Goal: Task Accomplishment & Management: Manage account settings

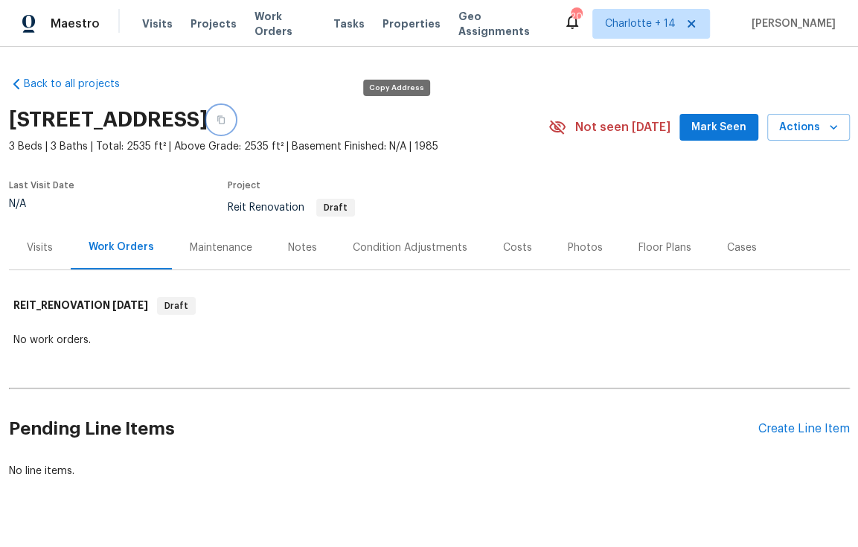
click at [226, 121] on icon "button" at bounding box center [221, 119] width 9 height 9
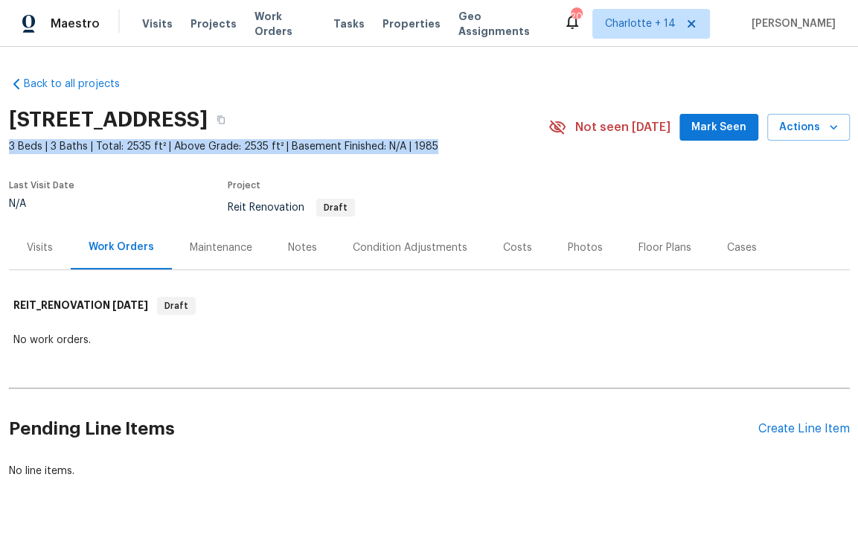
drag, startPoint x: 427, startPoint y: 148, endPoint x: 5, endPoint y: 153, distance: 422.0
click at [9, 153] on span "3 Beds | 3 Baths | Total: 2535 ft² | Above Grade: 2535 ft² | Basement Finished:…" at bounding box center [279, 146] width 540 height 15
copy span "3 Beds | 3 Baths | Total: 2535 ft² | Above Grade: 2535 ft² | Basement Finished:…"
click at [234, 121] on button "button" at bounding box center [221, 119] width 27 height 27
click at [226, 118] on icon "button" at bounding box center [221, 119] width 9 height 9
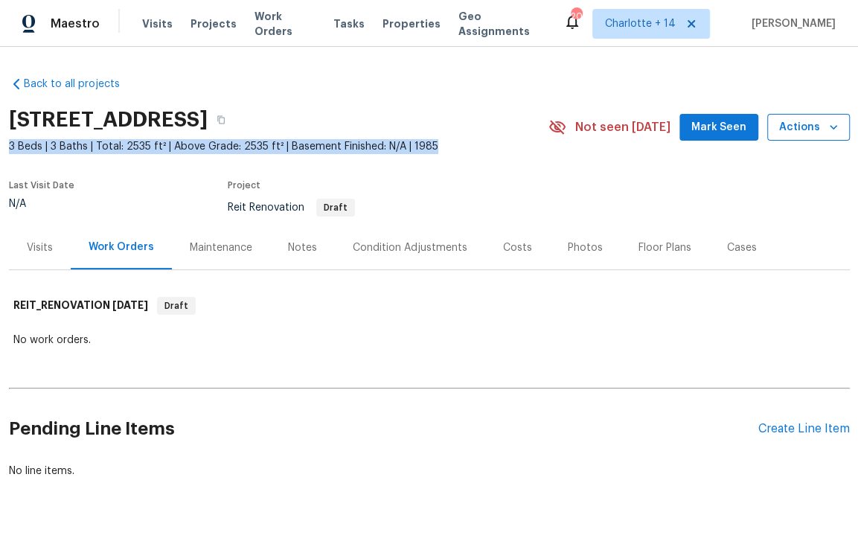
click at [834, 130] on icon "button" at bounding box center [833, 127] width 15 height 15
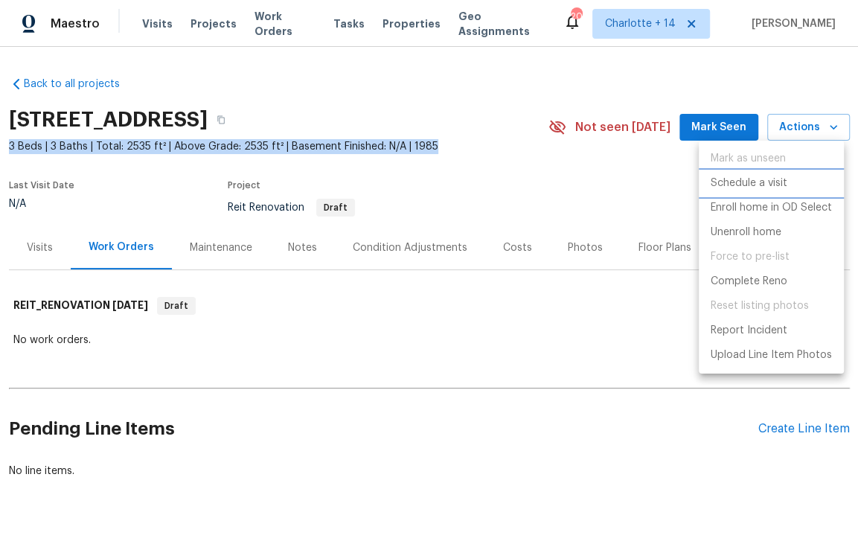
click at [750, 187] on p "Schedule a visit" at bounding box center [749, 184] width 77 height 16
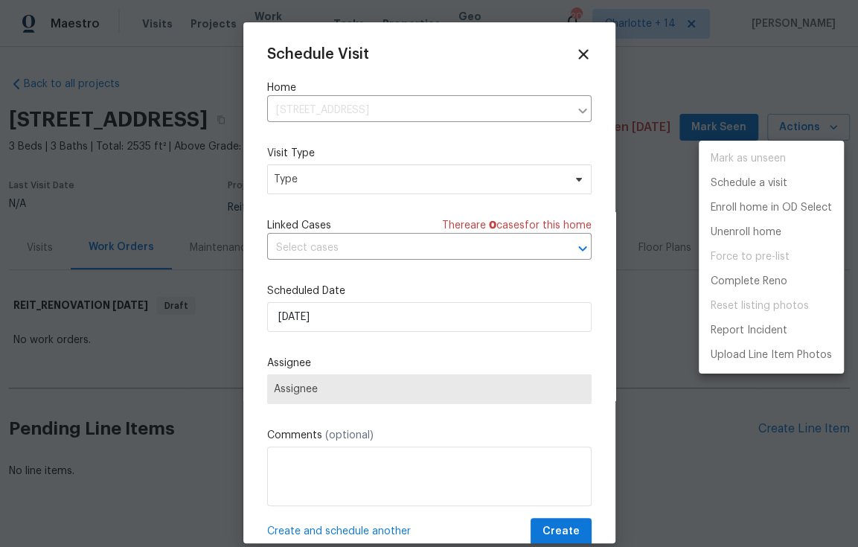
click at [371, 174] on div at bounding box center [429, 273] width 858 height 547
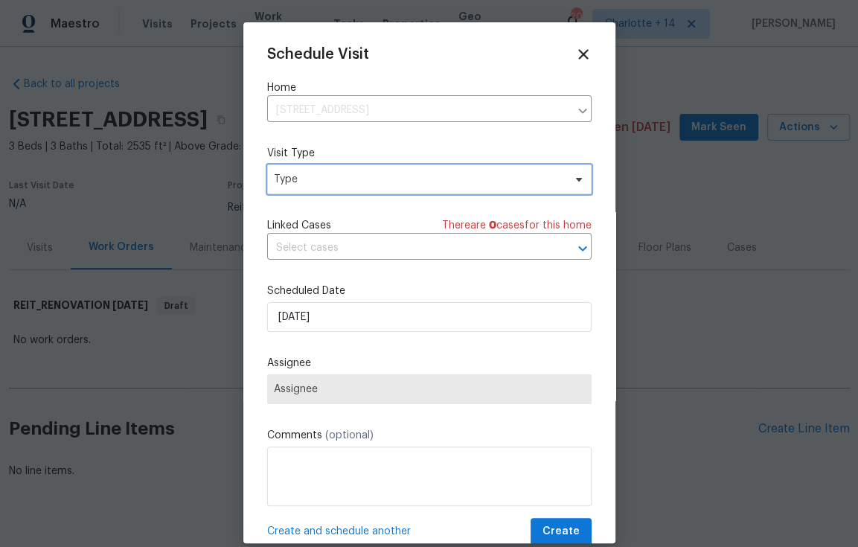
click at [371, 180] on span "Type" at bounding box center [419, 179] width 290 height 15
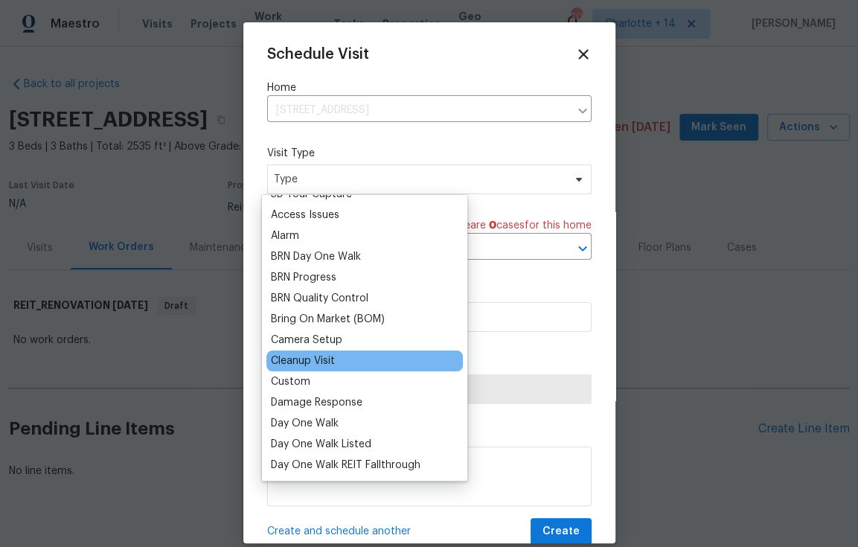
scroll to position [60, 0]
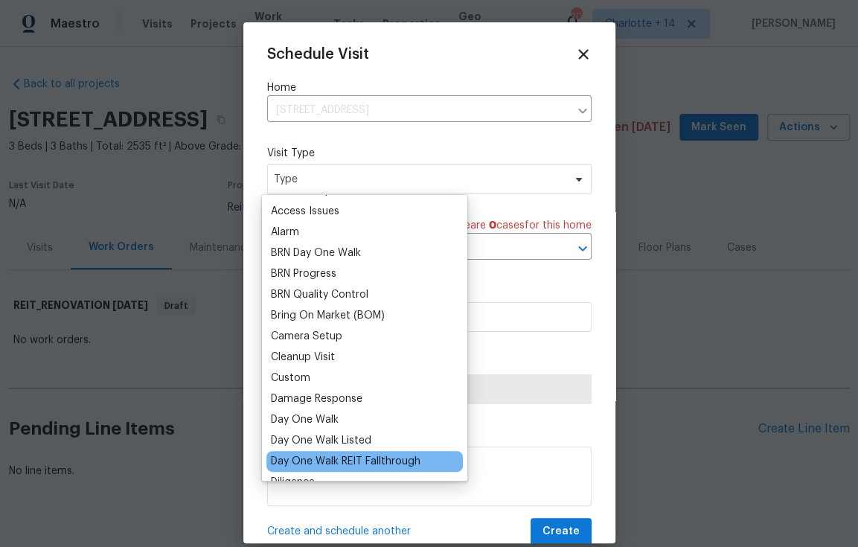
click at [391, 460] on div "Day One Walk REIT Fallthrough" at bounding box center [346, 461] width 150 height 15
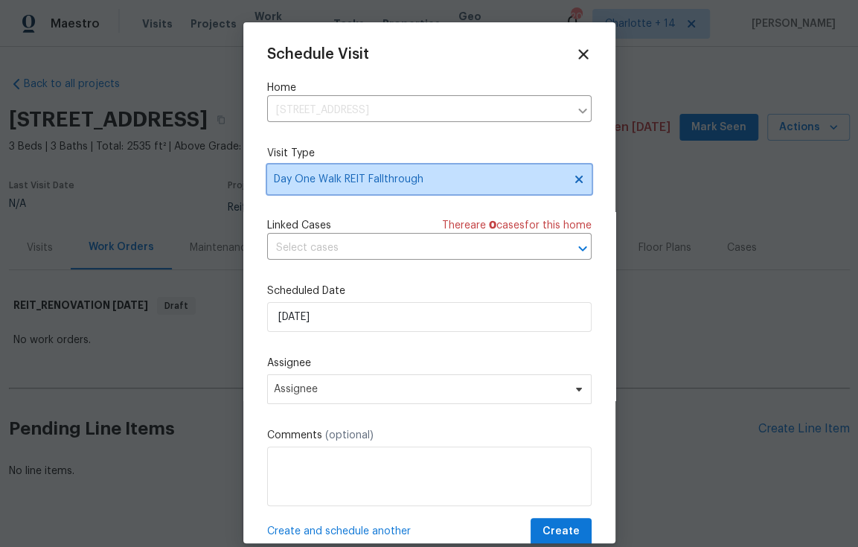
click at [427, 178] on span "Day One Walk REIT Fallthrough" at bounding box center [419, 179] width 290 height 15
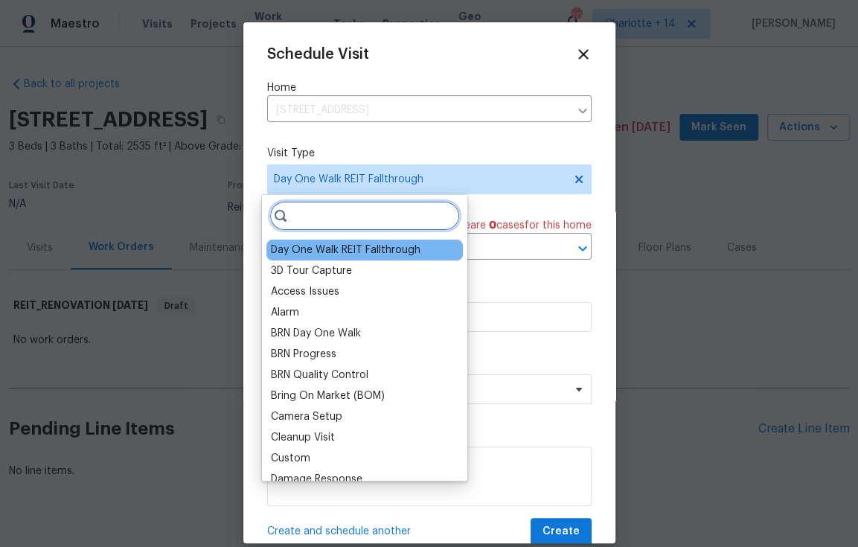
click at [368, 217] on input "search" at bounding box center [364, 216] width 191 height 30
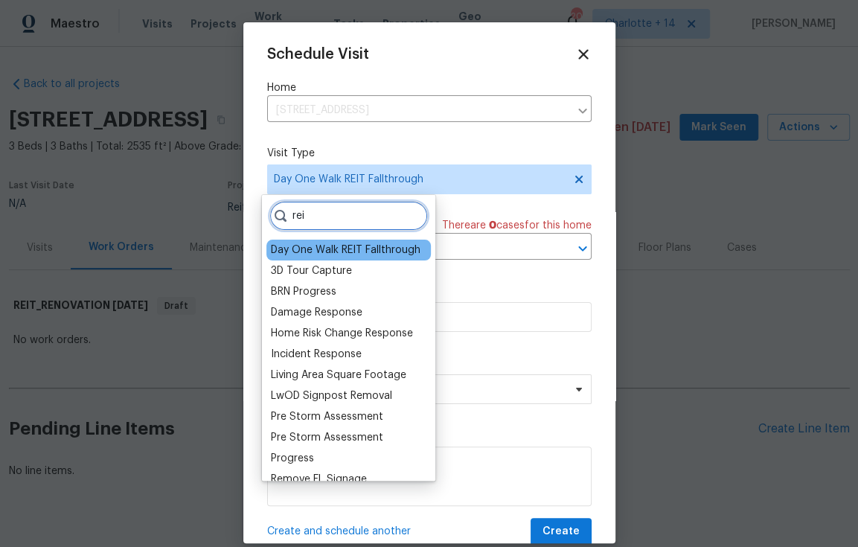
type input "reit"
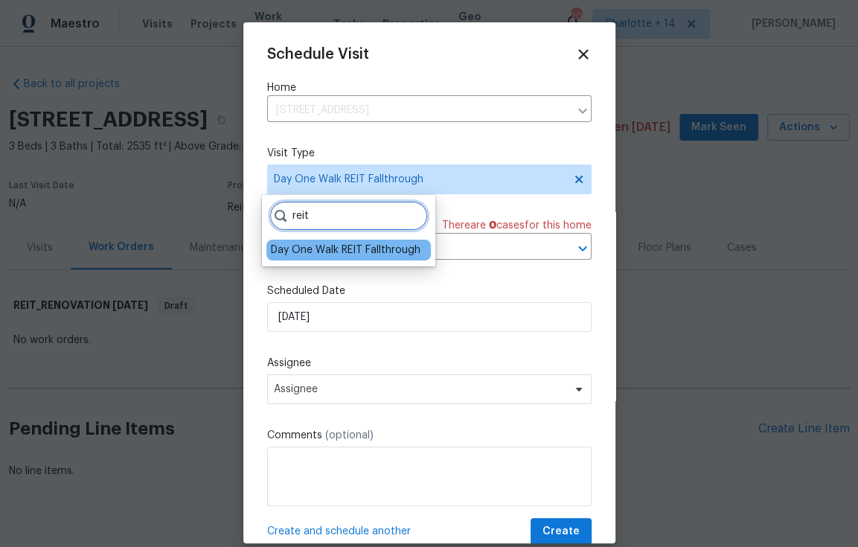
click at [412, 215] on input "reit" at bounding box center [348, 216] width 159 height 30
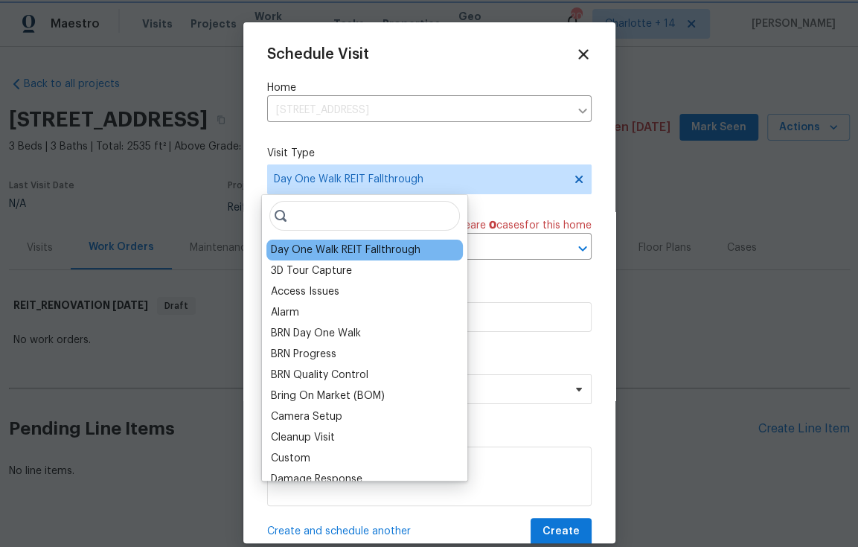
click at [573, 179] on icon at bounding box center [579, 179] width 12 height 12
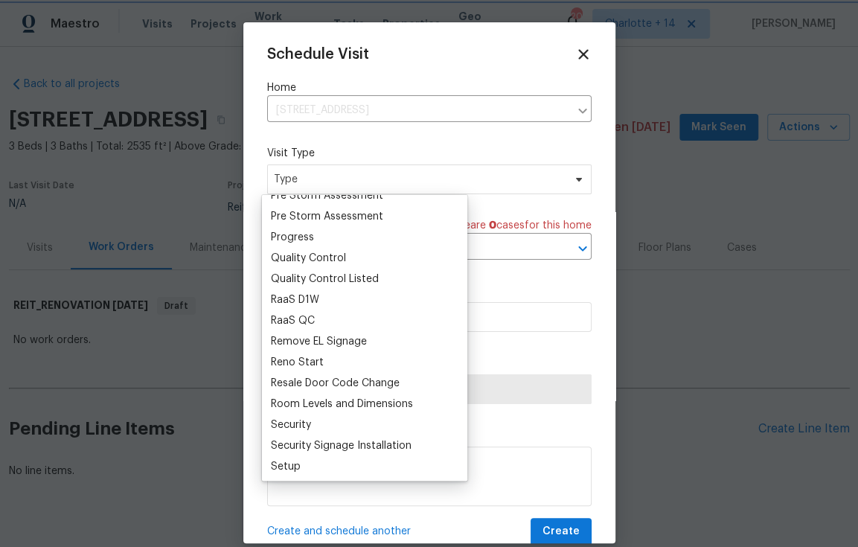
scroll to position [1039, 0]
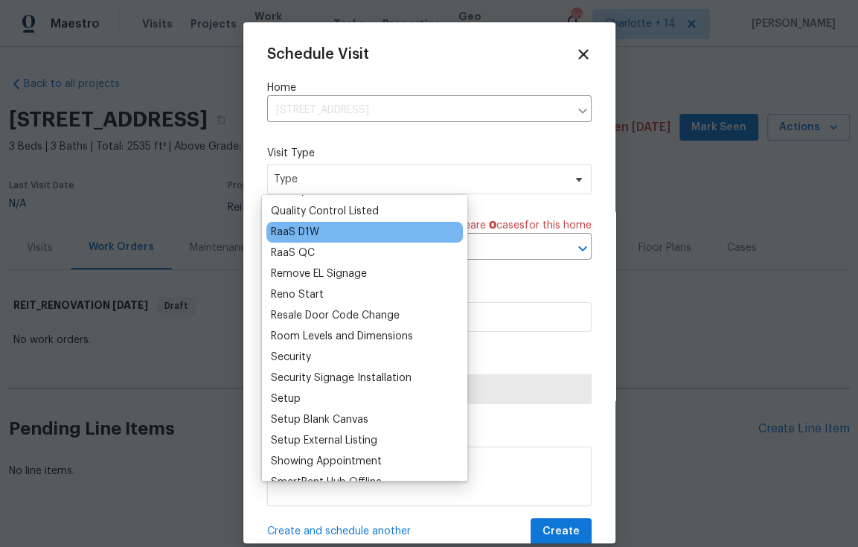
click at [313, 227] on div "RaaS D1W" at bounding box center [295, 232] width 48 height 15
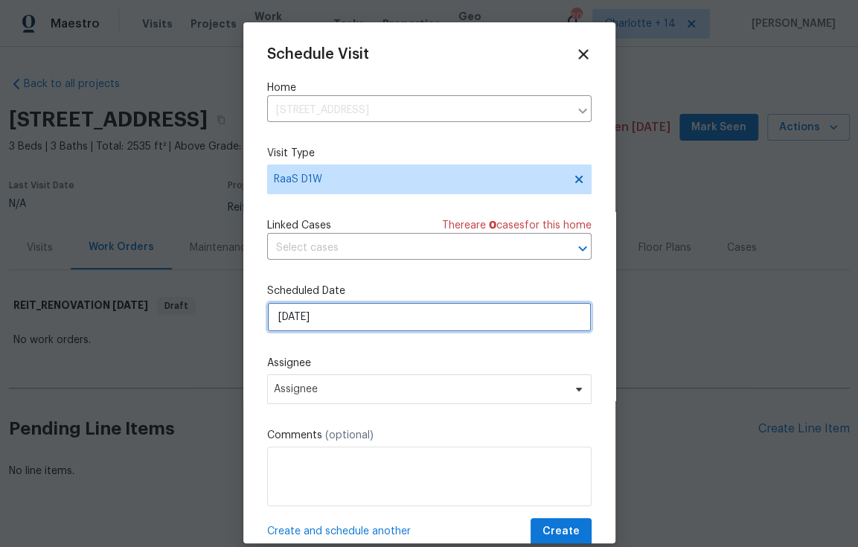
click at [348, 324] on input "10/2/2025" at bounding box center [429, 317] width 325 height 30
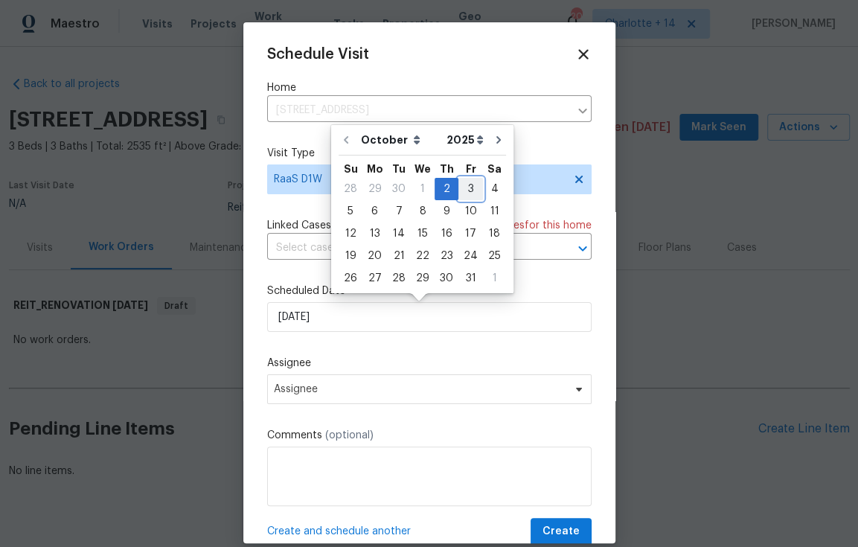
click at [467, 184] on div "3" at bounding box center [470, 189] width 25 height 21
type input "10/3/2025"
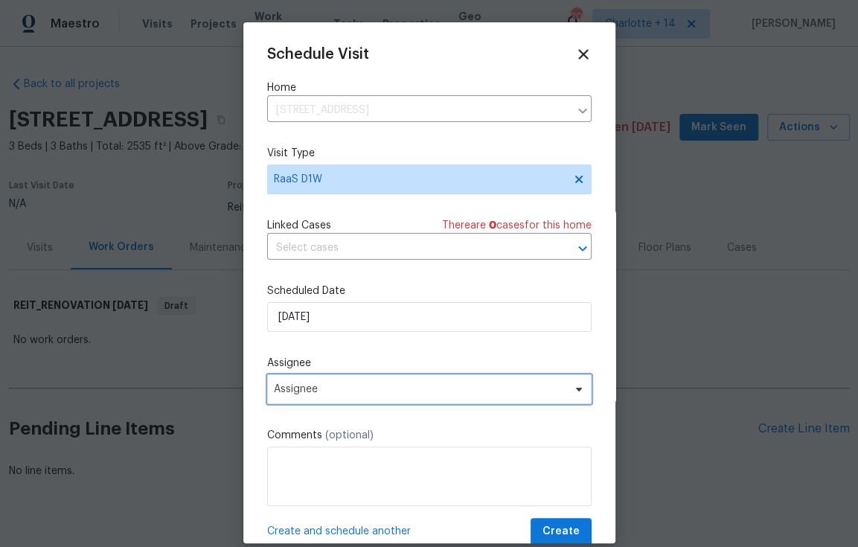
click at [426, 393] on span "Assignee" at bounding box center [420, 389] width 292 height 12
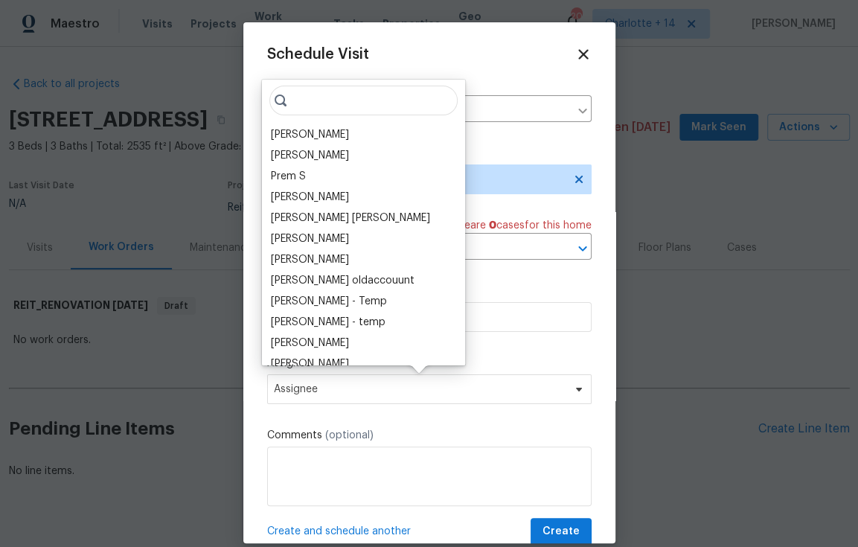
click at [308, 103] on input "search" at bounding box center [363, 101] width 188 height 30
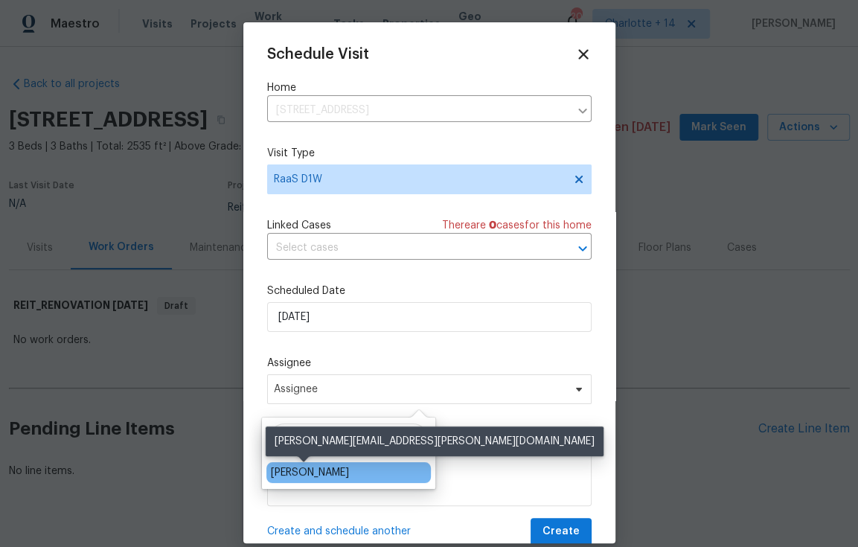
type input "paul"
click at [313, 476] on div "[PERSON_NAME]" at bounding box center [310, 472] width 78 height 15
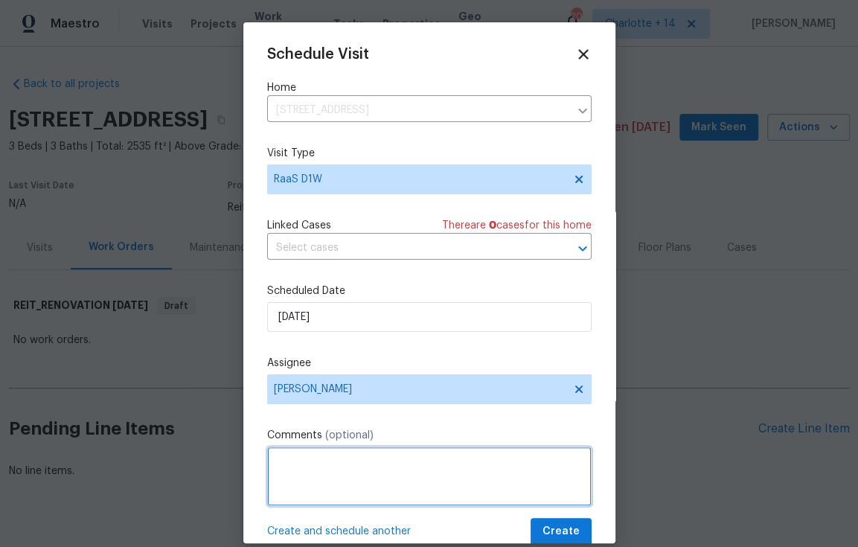
click at [347, 490] on textarea at bounding box center [429, 477] width 325 height 60
paste textarea "[URL][DOMAIN_NAME]"
type textarea "[URL][DOMAIN_NAME]"
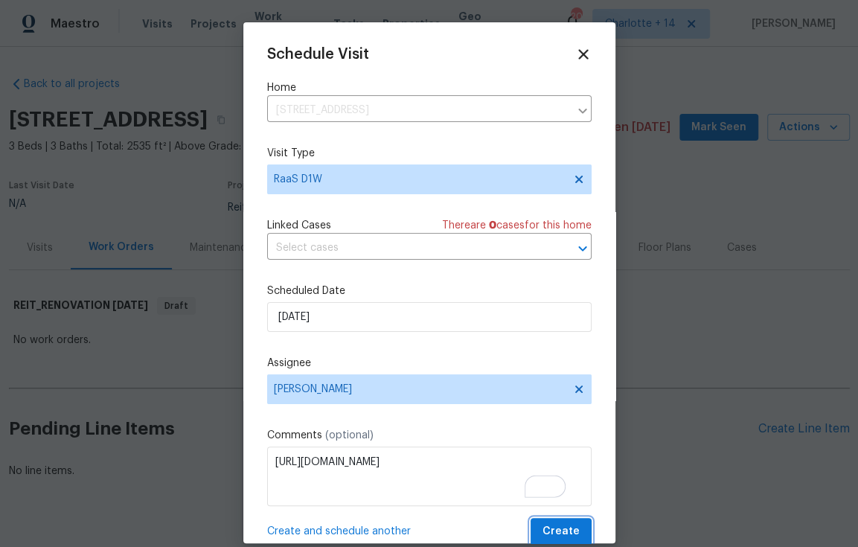
click at [549, 531] on span "Create" at bounding box center [561, 531] width 37 height 19
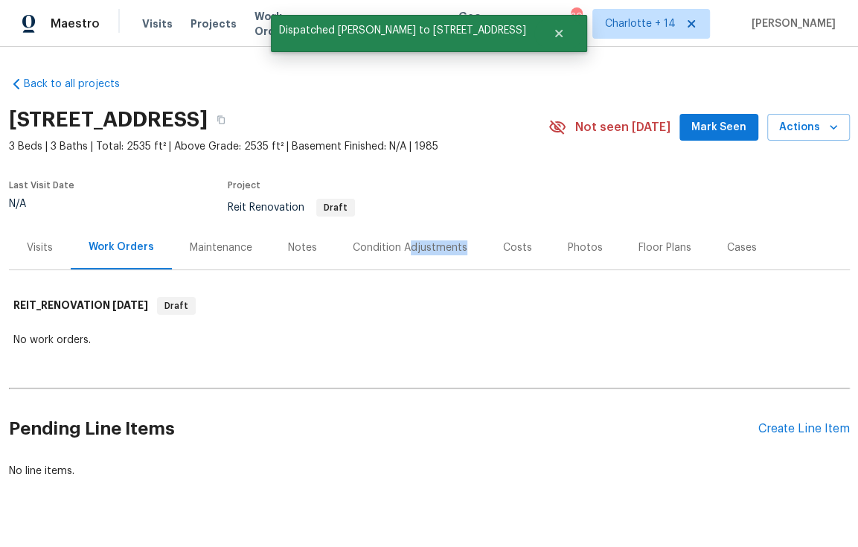
click at [400, 254] on div "Condition Adjustments" at bounding box center [410, 248] width 150 height 44
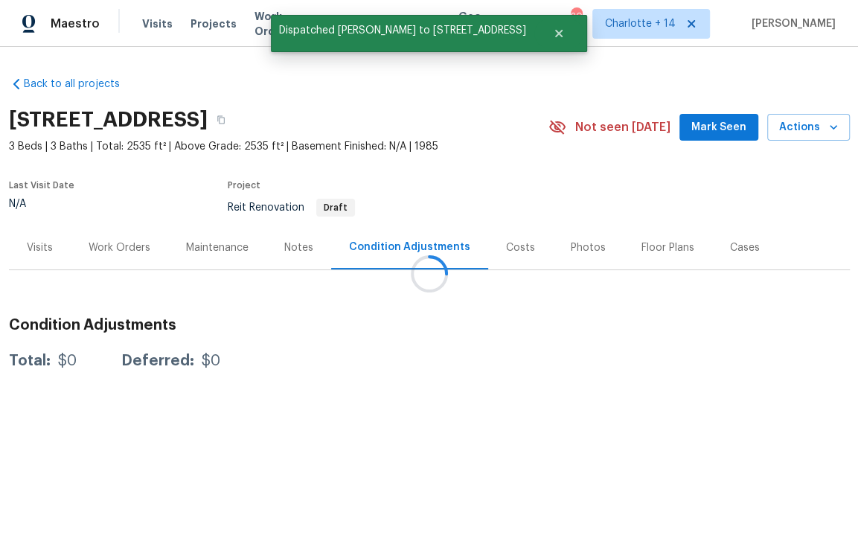
click at [117, 244] on div at bounding box center [429, 273] width 858 height 547
click at [119, 245] on div at bounding box center [429, 273] width 858 height 547
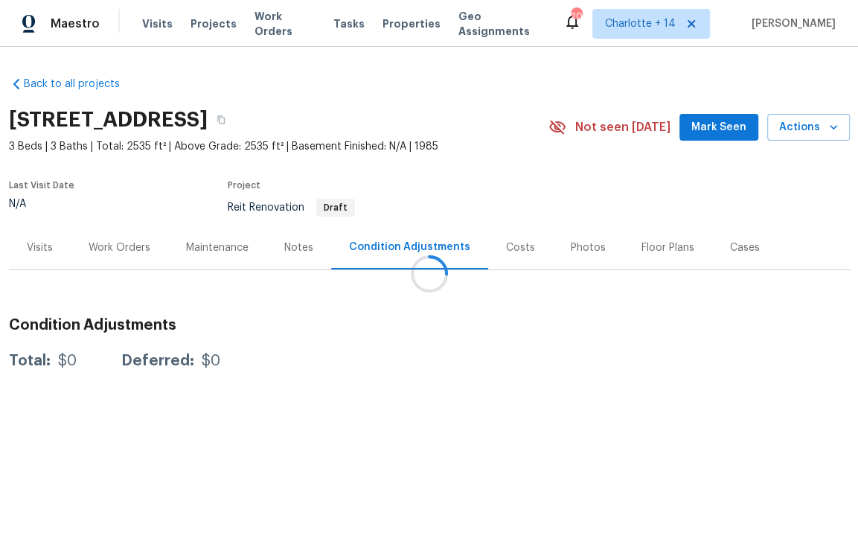
click at [121, 250] on div at bounding box center [429, 273] width 858 height 547
click at [131, 251] on div at bounding box center [429, 273] width 858 height 547
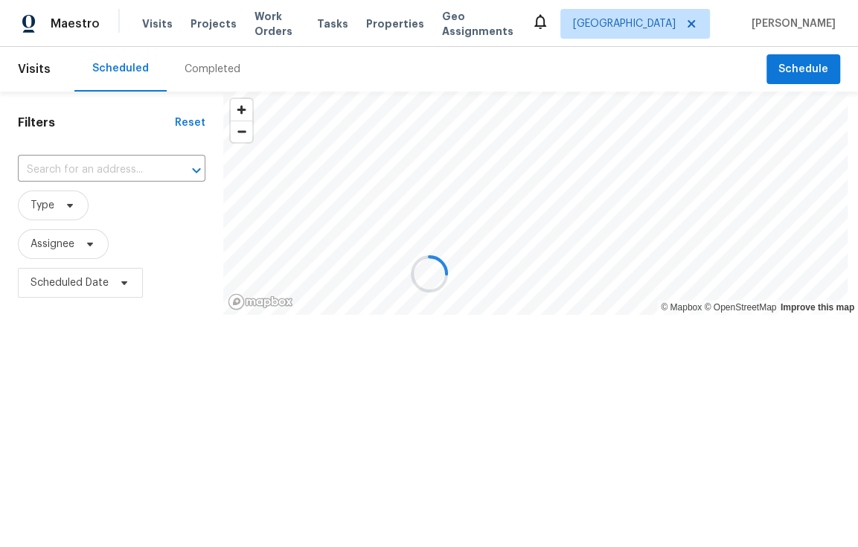
click at [70, 292] on div at bounding box center [429, 273] width 858 height 547
click at [75, 286] on div at bounding box center [429, 273] width 858 height 547
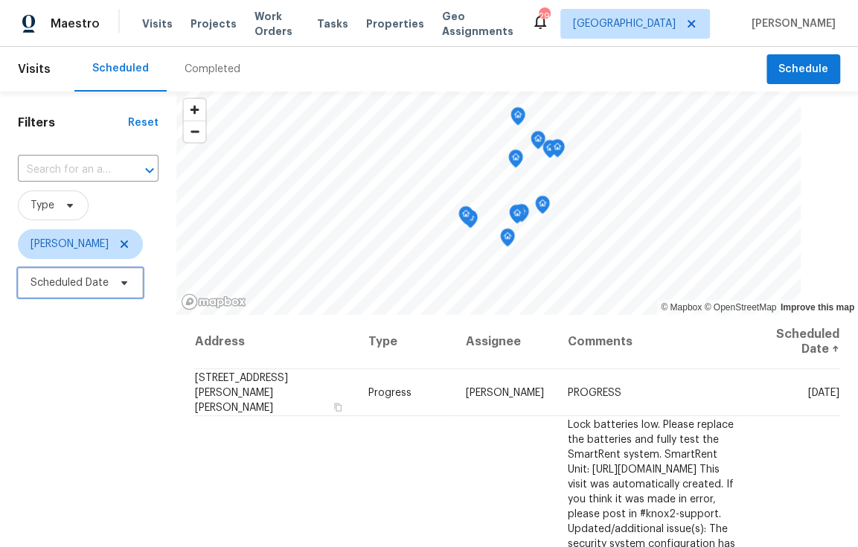
click at [81, 290] on span "Scheduled Date" at bounding box center [70, 282] width 78 height 15
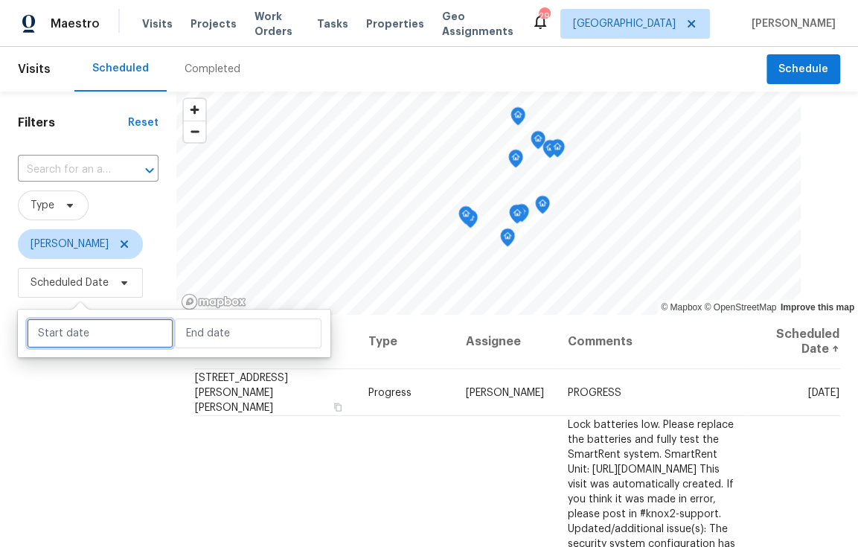
click at [79, 333] on input "text" at bounding box center [100, 334] width 147 height 30
select select "9"
select select "2025"
select select "10"
select select "2025"
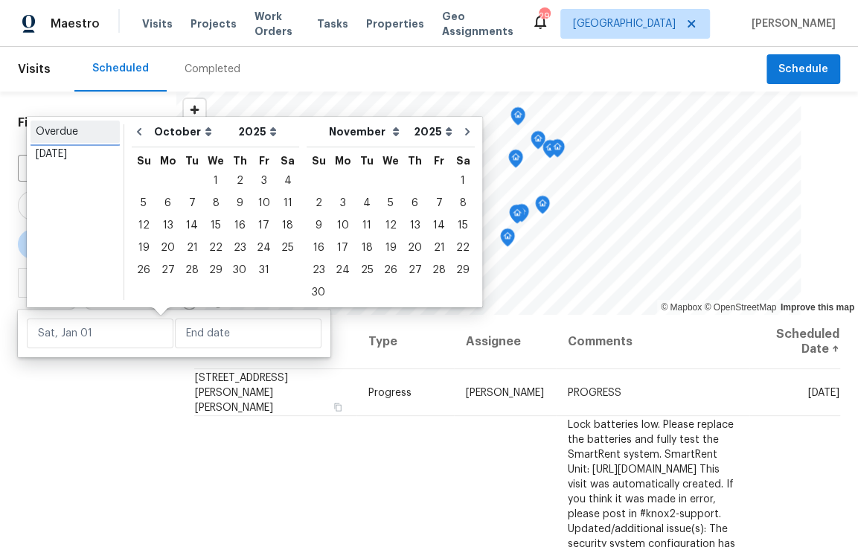
click at [76, 137] on div "Overdue" at bounding box center [75, 131] width 79 height 15
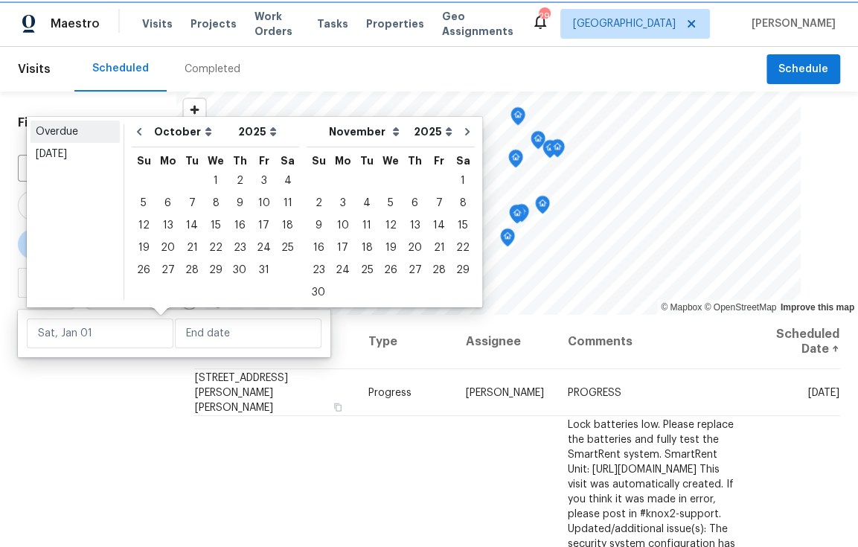
type input "Tue, Sep 02"
type input "Wed, Oct 01"
select select "8"
select select "9"
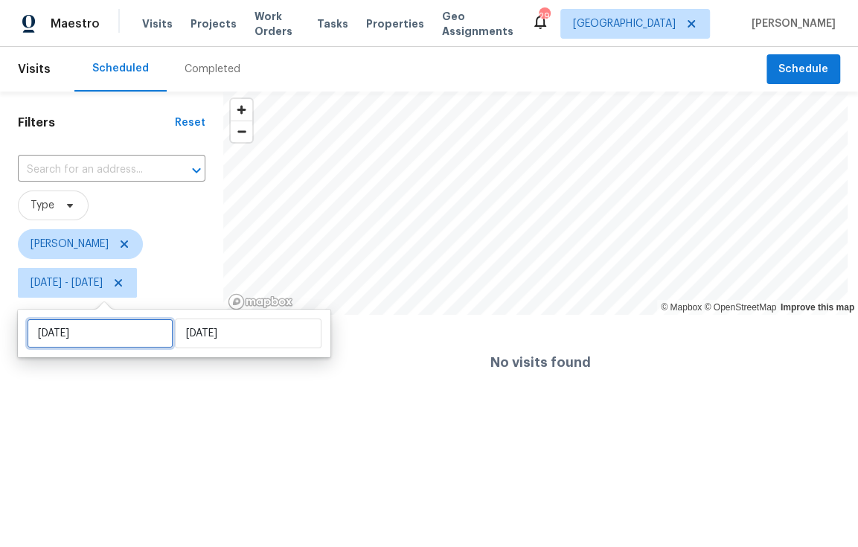
click at [80, 337] on input "Tue, Sep 02" at bounding box center [100, 334] width 147 height 30
select select "8"
select select "2025"
select select "9"
select select "2025"
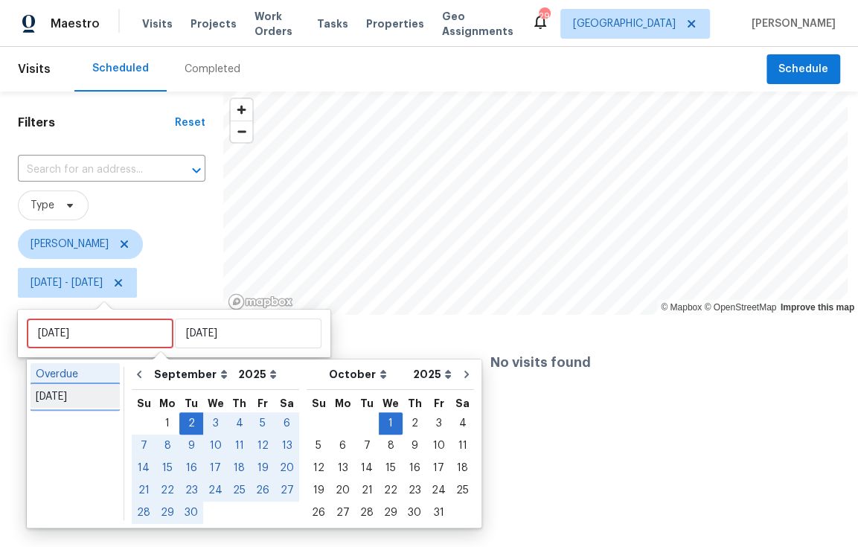
click at [73, 395] on div "Today" at bounding box center [75, 396] width 79 height 15
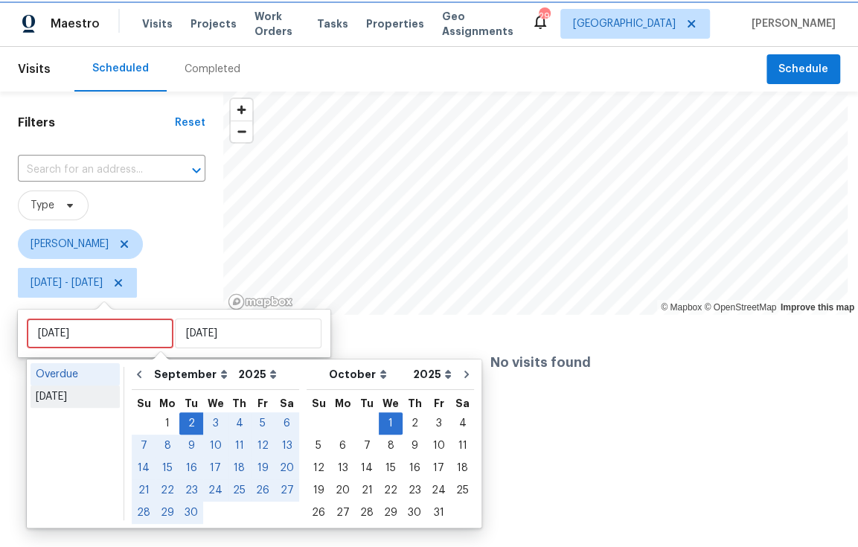
type input "Thu, Oct 02"
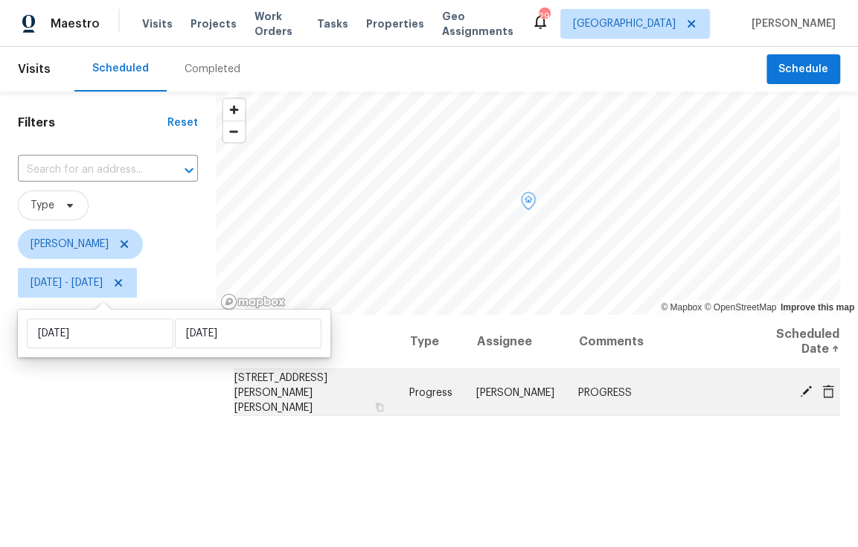
click at [800, 389] on icon at bounding box center [806, 392] width 12 height 12
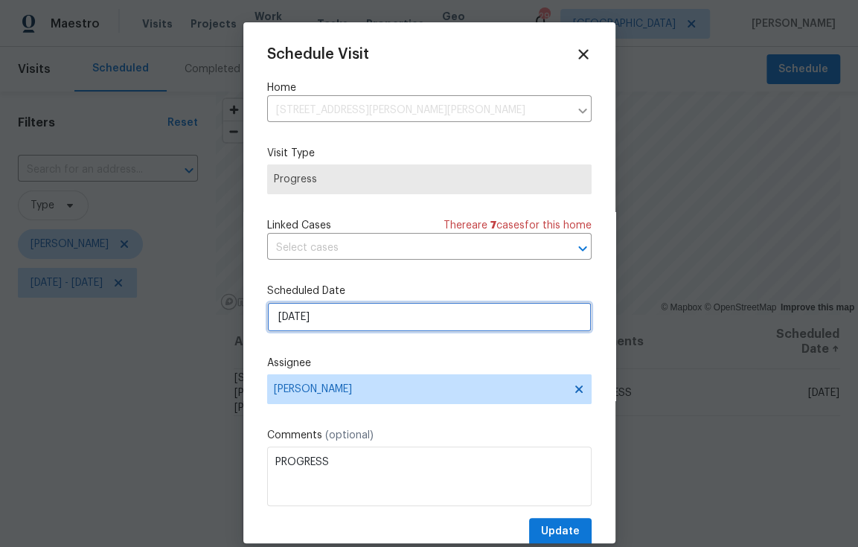
click at [327, 325] on input "[DATE]" at bounding box center [429, 317] width 325 height 30
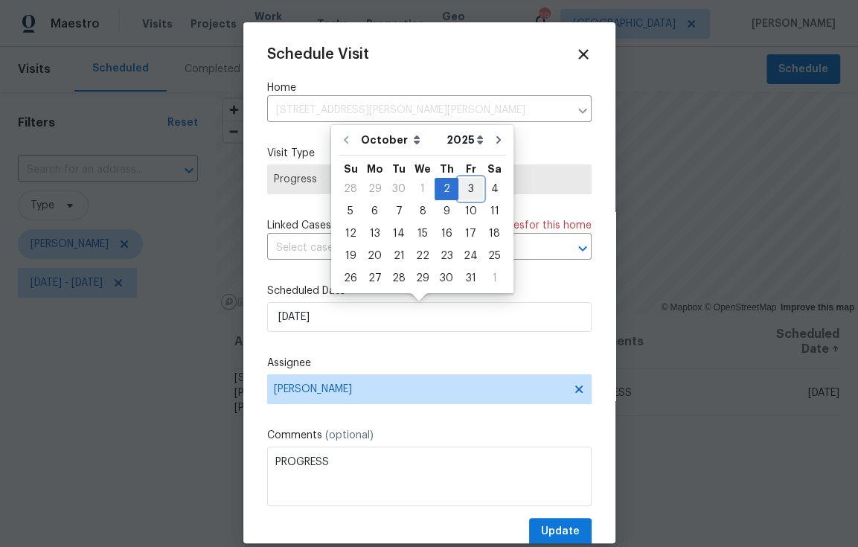
click at [467, 189] on div "3" at bounding box center [470, 189] width 25 height 21
type input "[DATE]"
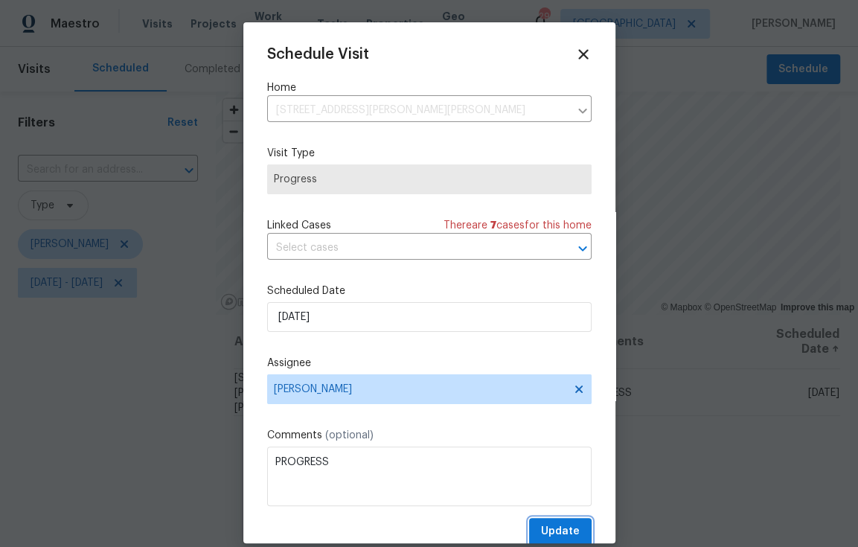
click at [545, 527] on span "Update" at bounding box center [560, 531] width 39 height 19
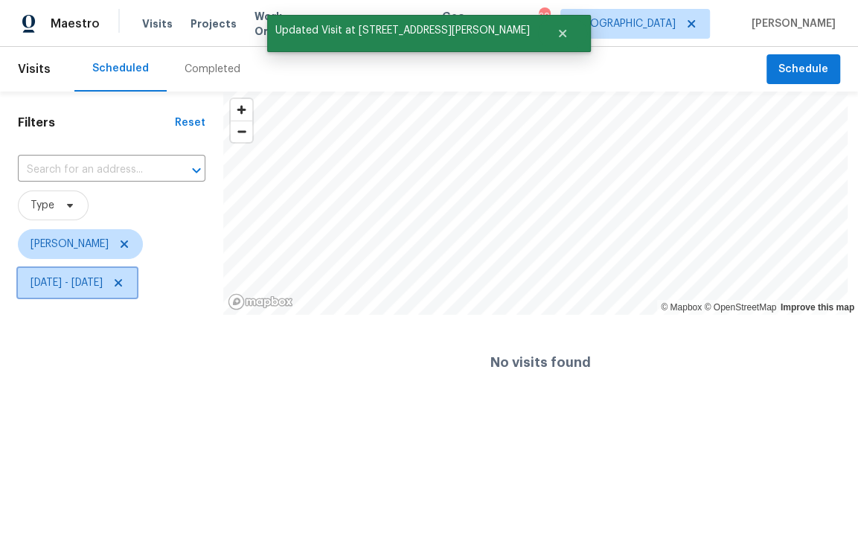
click at [103, 290] on span "Thu, Oct 02 - Thu, Oct 02" at bounding box center [67, 282] width 72 height 15
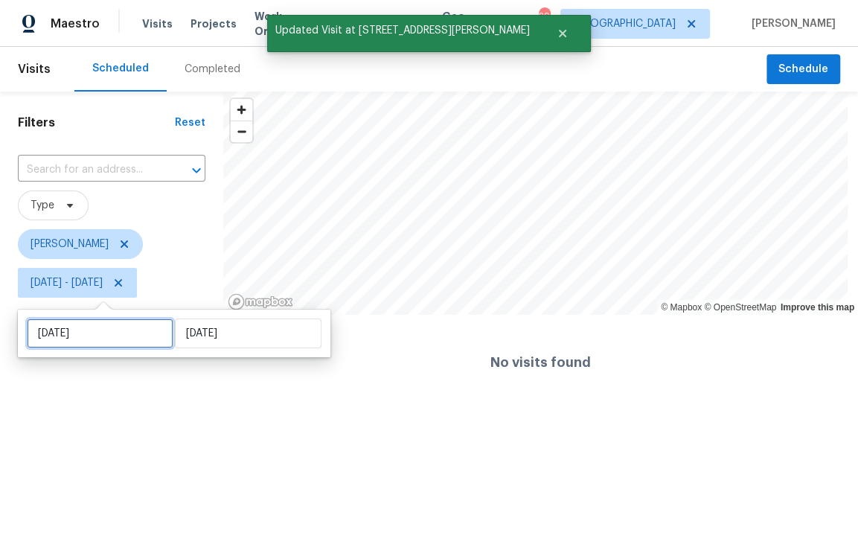
click at [130, 339] on input "Thu, Oct 02" at bounding box center [100, 334] width 147 height 30
select select "9"
select select "2025"
select select "10"
select select "2025"
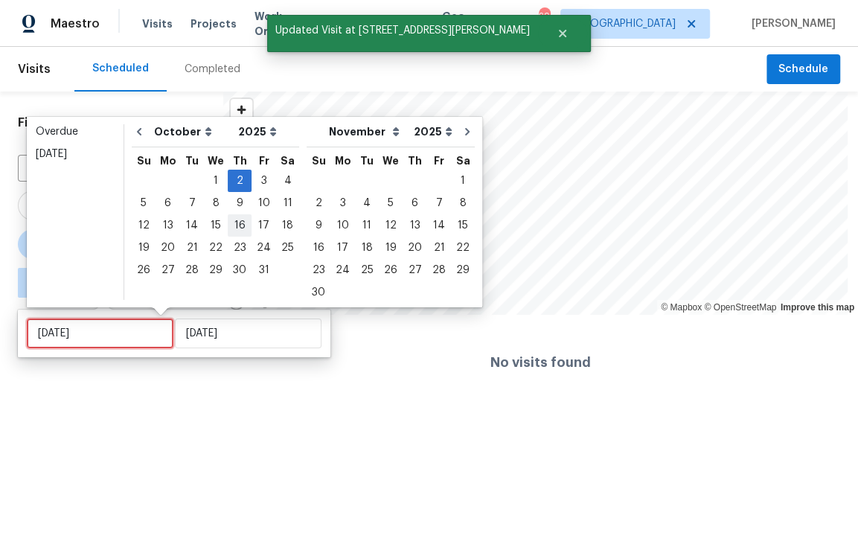
type input "Tue, Oct 28"
click at [260, 184] on div "3" at bounding box center [264, 180] width 25 height 21
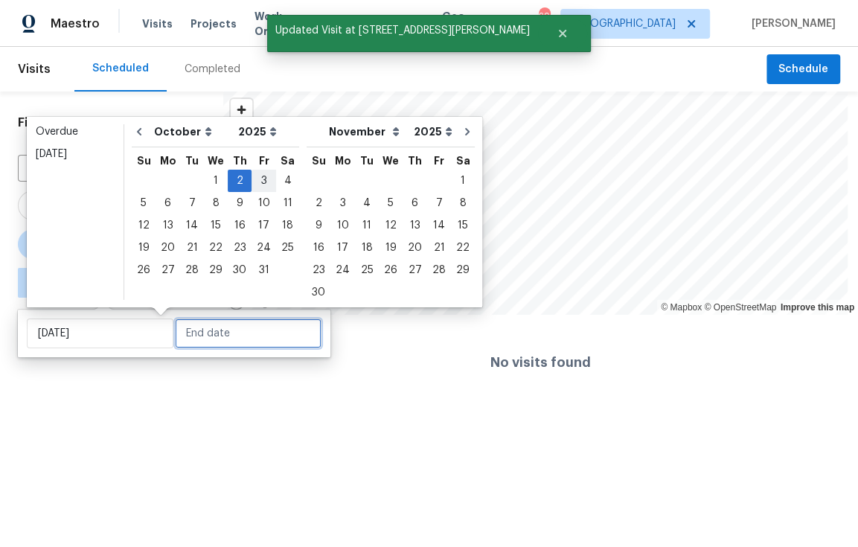
type input "Fri, Oct 03"
type input "Thu, Oct 02"
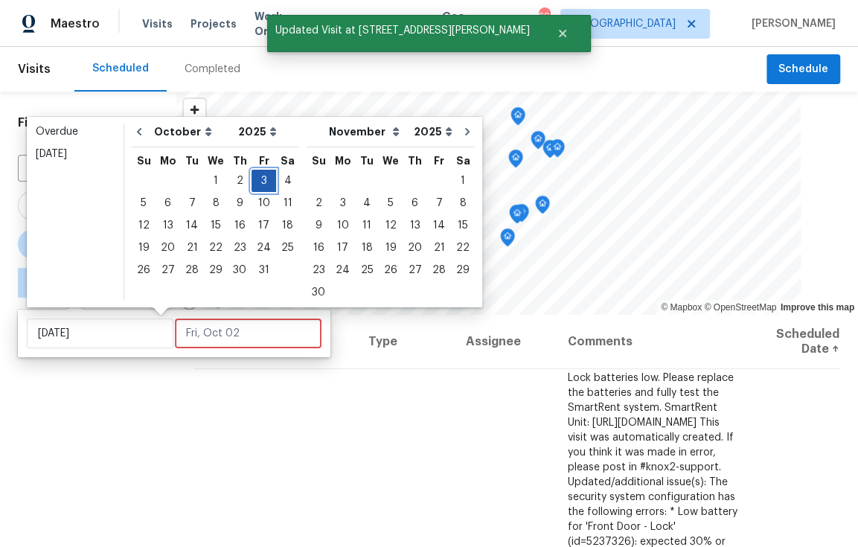
click at [260, 184] on div "3" at bounding box center [264, 180] width 25 height 21
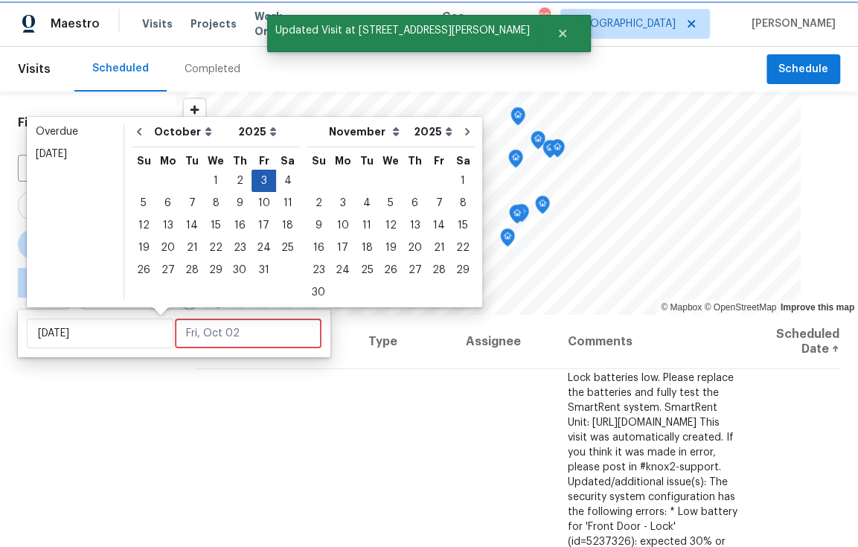
type input "Fri, Oct 03"
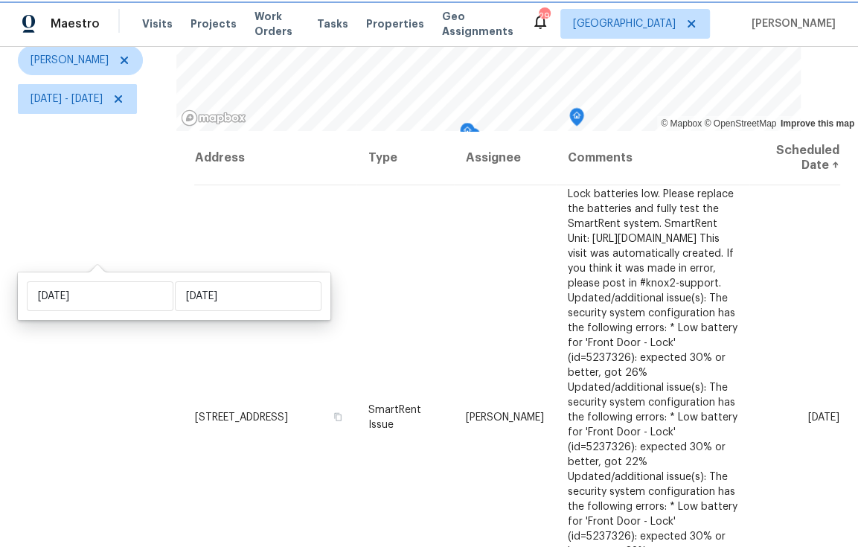
scroll to position [215, 0]
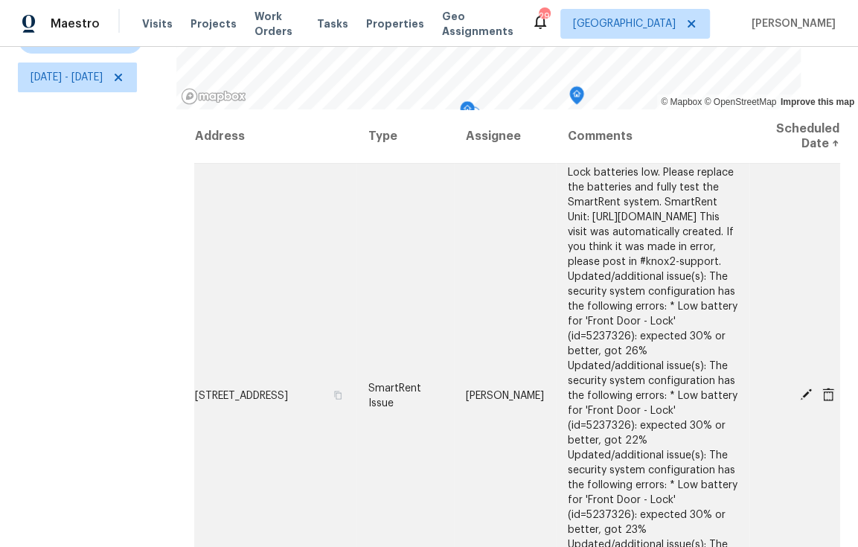
click at [800, 389] on icon at bounding box center [806, 395] width 12 height 12
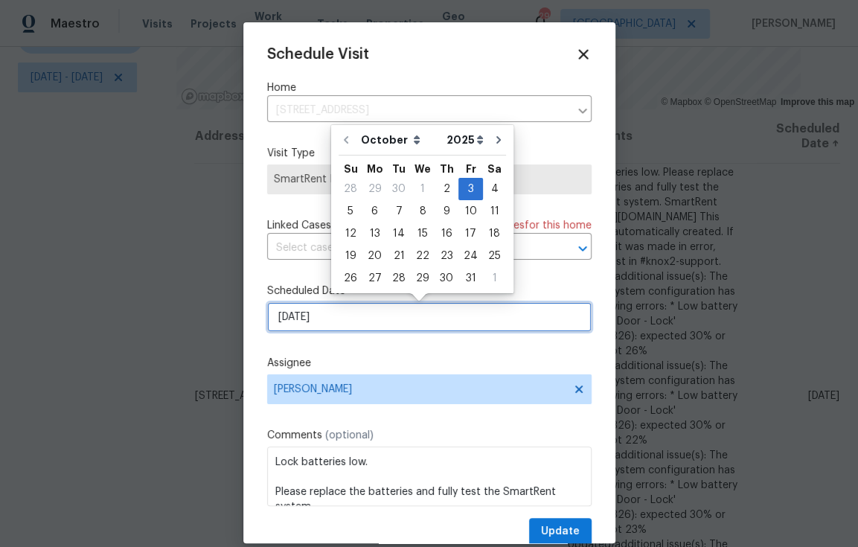
click at [378, 320] on input "[DATE]" at bounding box center [429, 317] width 325 height 30
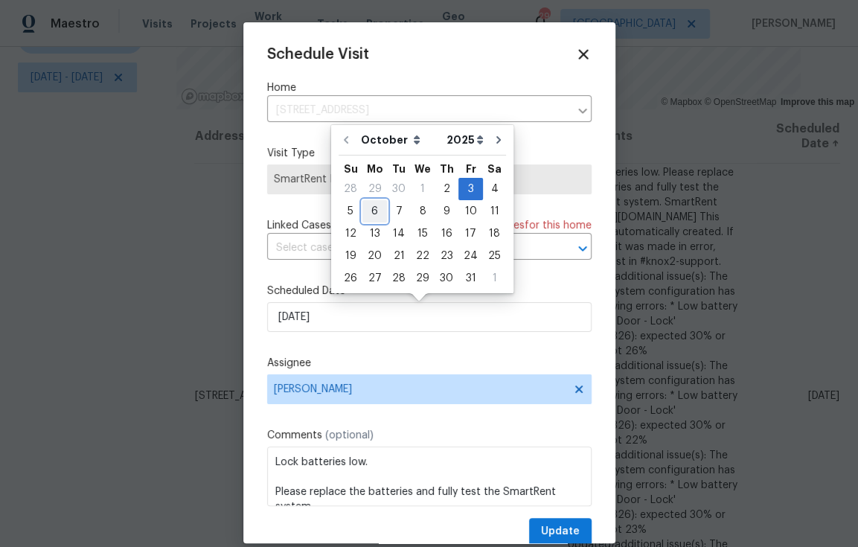
click at [376, 215] on div "6" at bounding box center [374, 211] width 25 height 21
type input "10/6/2025"
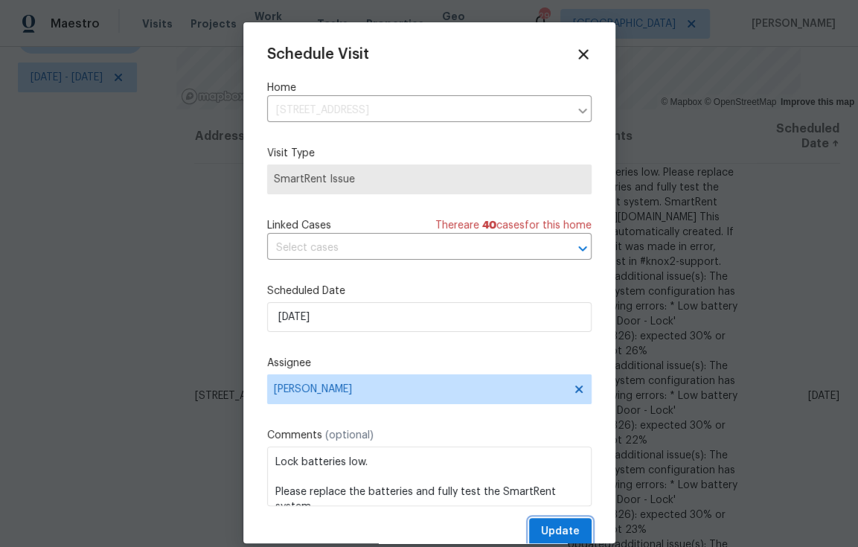
click at [552, 534] on span "Update" at bounding box center [560, 531] width 39 height 19
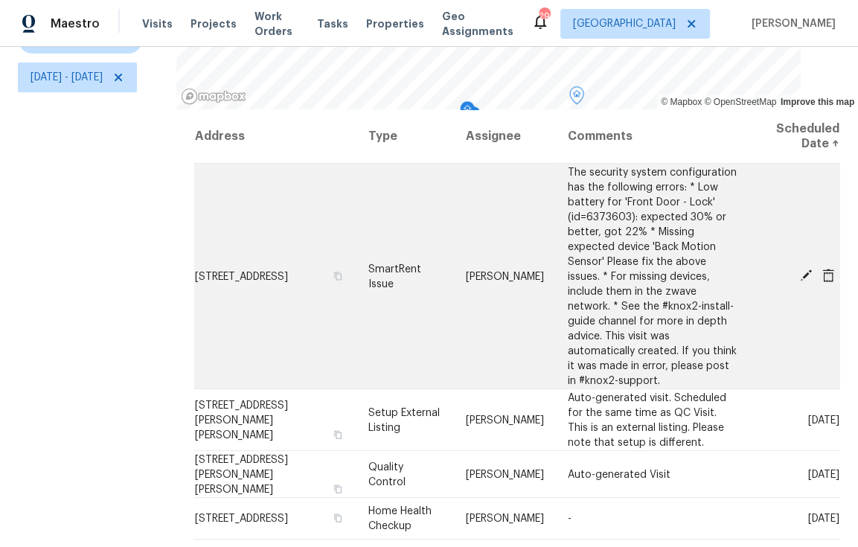
scroll to position [201, 0]
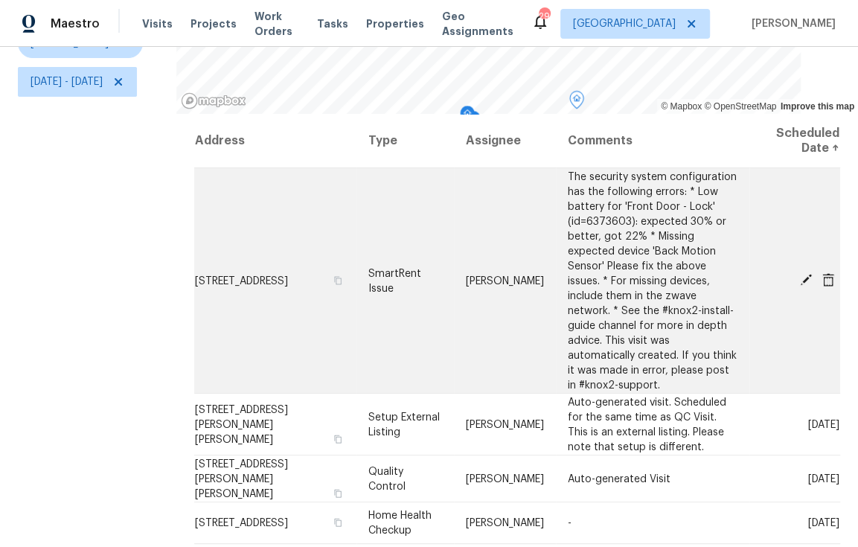
click at [822, 272] on icon at bounding box center [828, 278] width 12 height 13
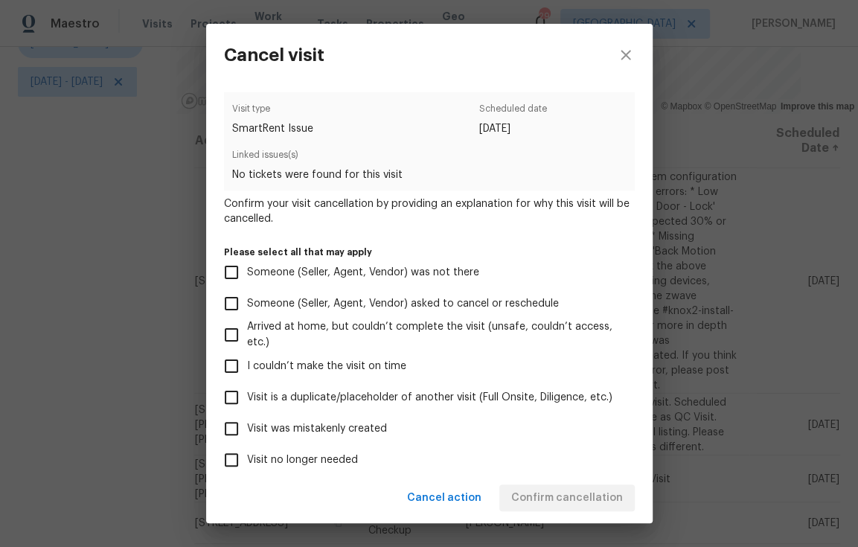
click at [354, 429] on span "Visit was mistakenly created" at bounding box center [317, 429] width 140 height 16
click at [247, 429] on input "Visit was mistakenly created" at bounding box center [231, 428] width 31 height 31
checkbox input "true"
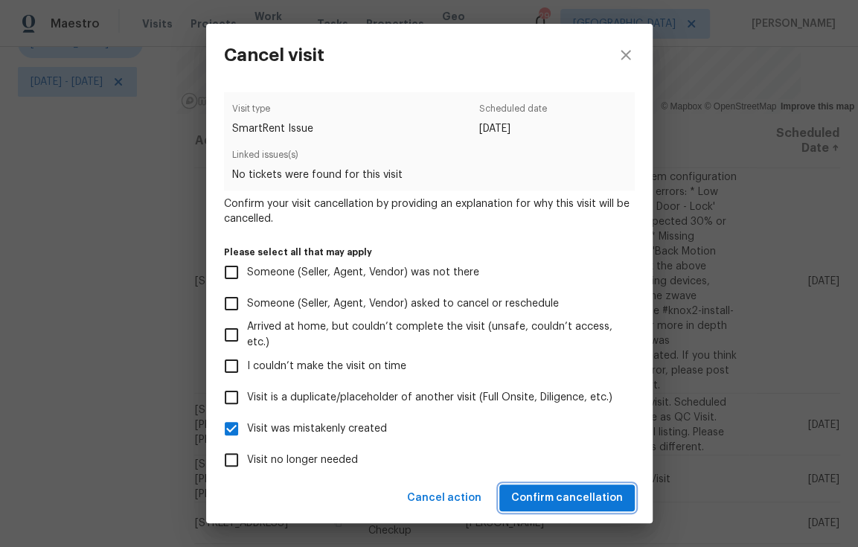
click at [582, 496] on span "Confirm cancellation" at bounding box center [567, 498] width 112 height 19
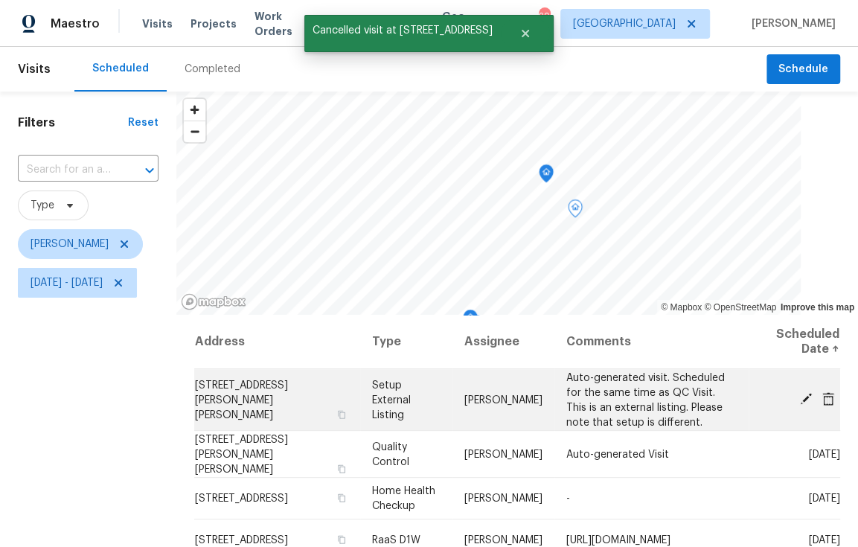
click at [800, 393] on icon at bounding box center [806, 399] width 12 height 12
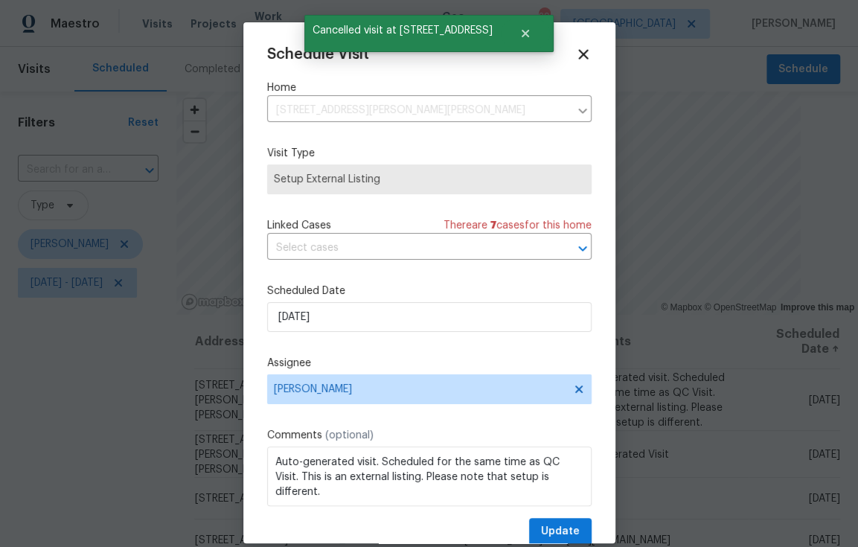
click at [428, 334] on div "Schedule Visit Home 1109 Bryan Rd, Brandon, FL 33511 ​ Visit Type Setup Externa…" at bounding box center [429, 295] width 325 height 499
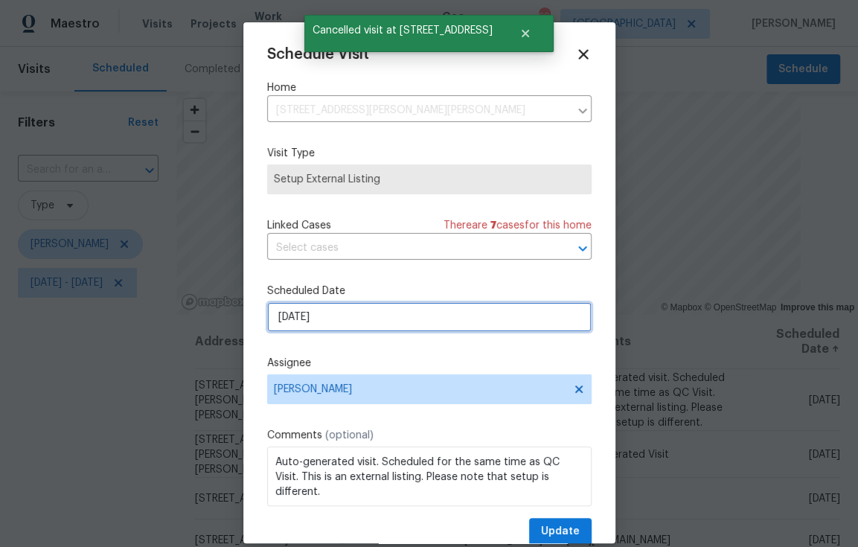
click at [429, 312] on input "[DATE]" at bounding box center [429, 317] width 325 height 30
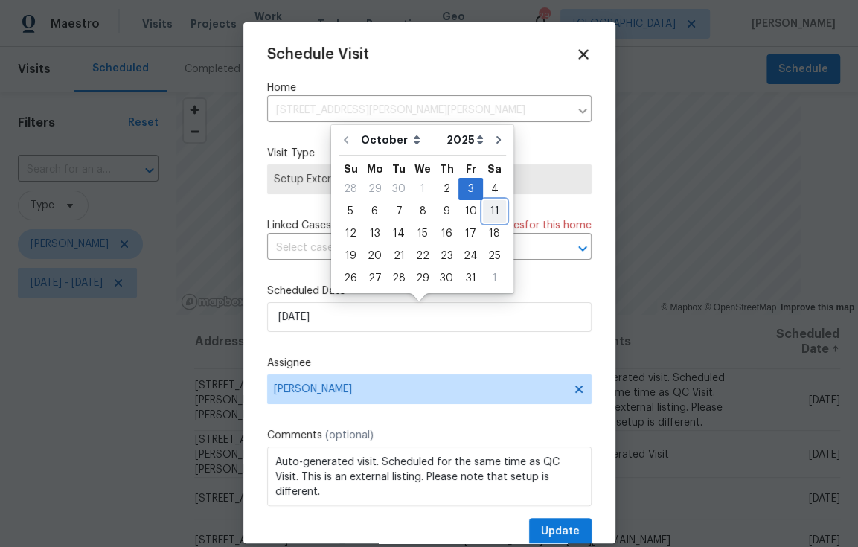
click at [487, 215] on div "11" at bounding box center [494, 211] width 23 height 21
type input "10/11/2025"
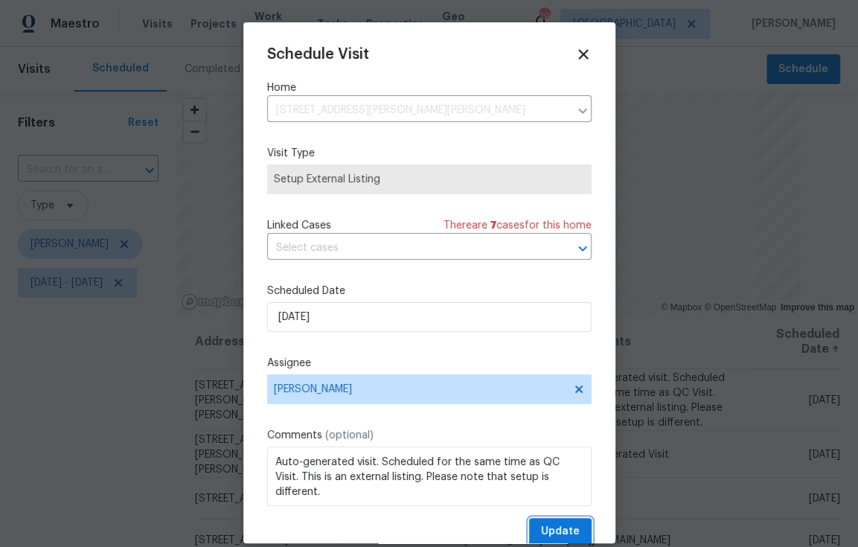
click at [548, 535] on span "Update" at bounding box center [560, 531] width 39 height 19
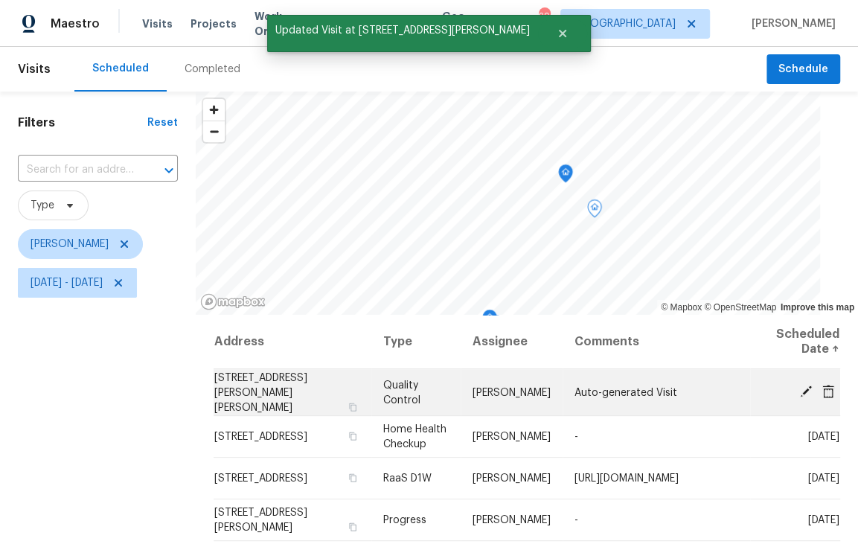
click at [800, 389] on icon at bounding box center [806, 392] width 12 height 12
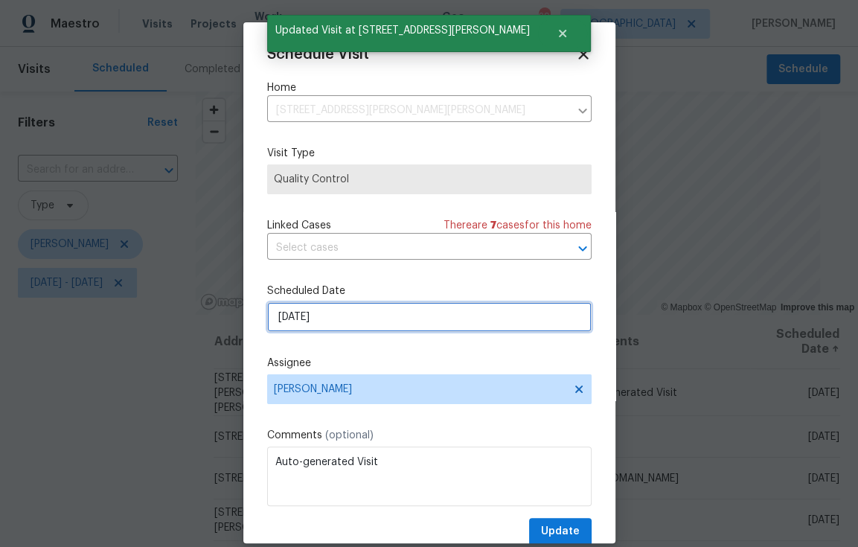
click at [467, 325] on input "[DATE]" at bounding box center [429, 317] width 325 height 30
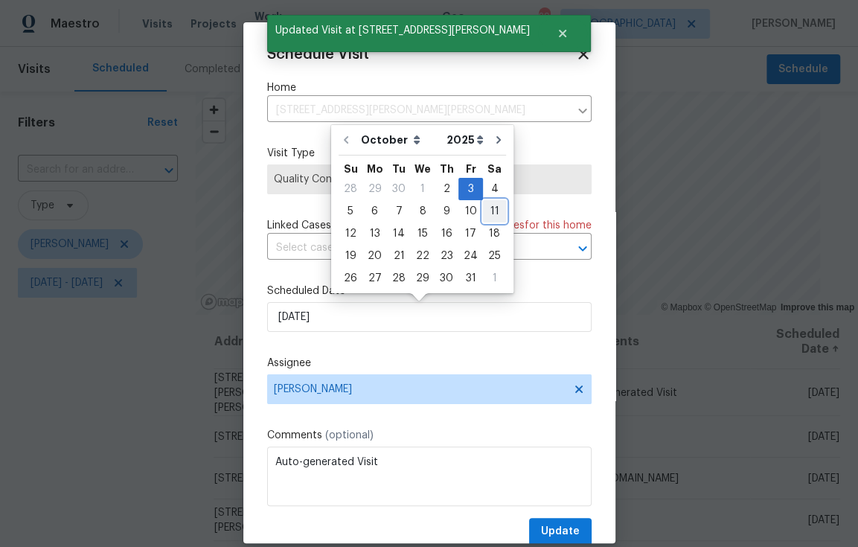
click at [491, 211] on div "11" at bounding box center [494, 211] width 23 height 21
type input "10/11/2025"
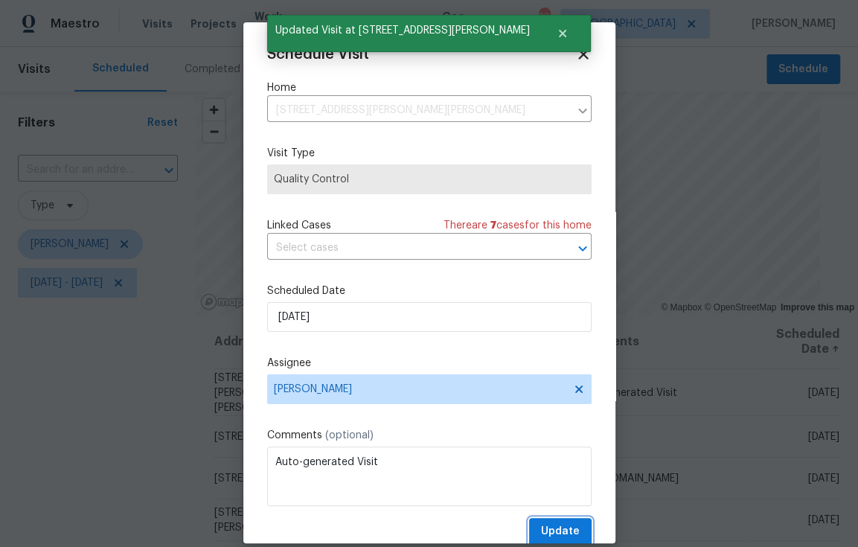
click at [560, 531] on span "Update" at bounding box center [560, 531] width 39 height 19
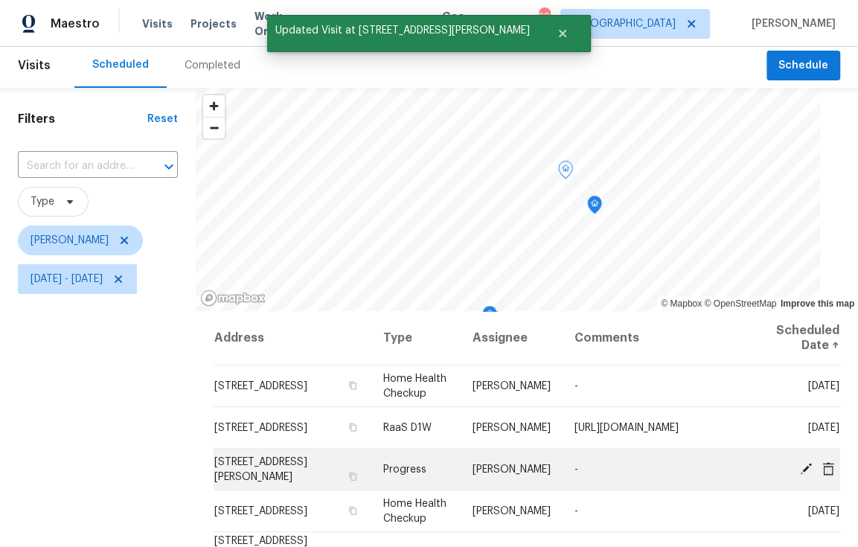
scroll to position [7, 0]
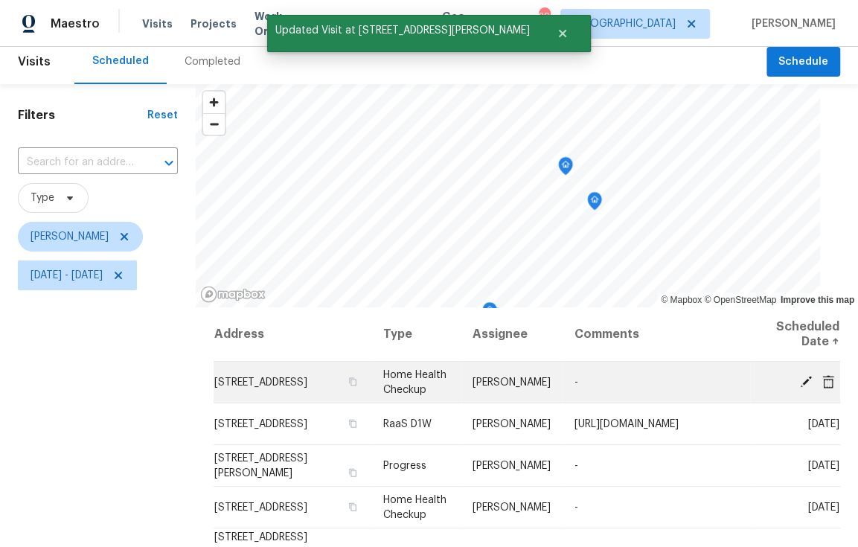
click at [800, 387] on icon at bounding box center [806, 381] width 12 height 12
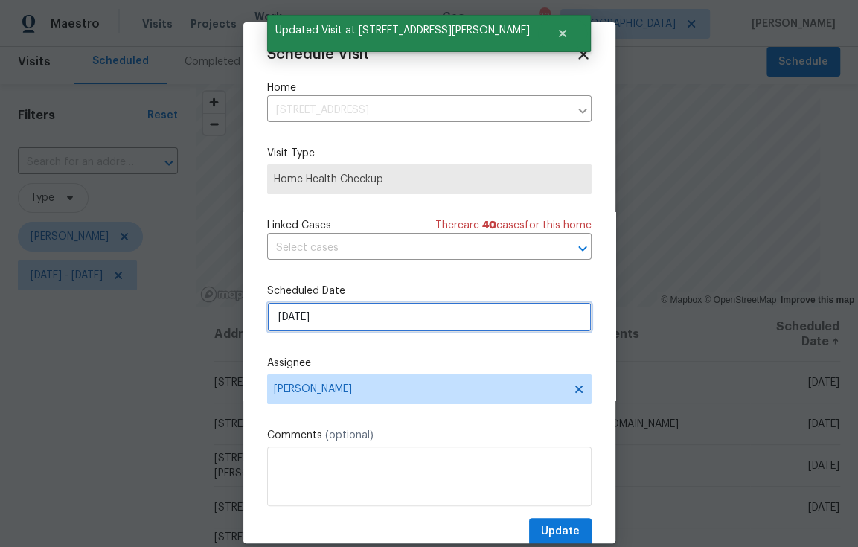
click at [403, 310] on input "10/3/2025" at bounding box center [429, 317] width 325 height 30
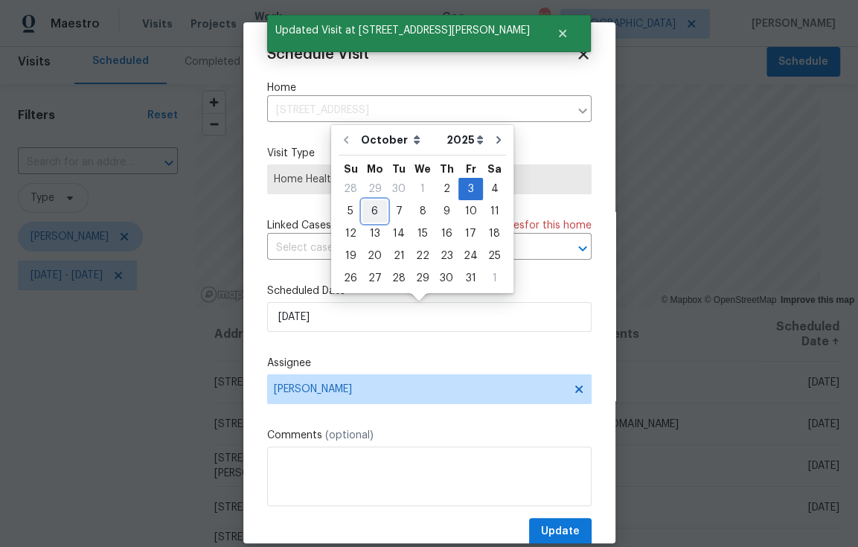
click at [368, 212] on div "6" at bounding box center [374, 211] width 25 height 21
type input "10/6/2025"
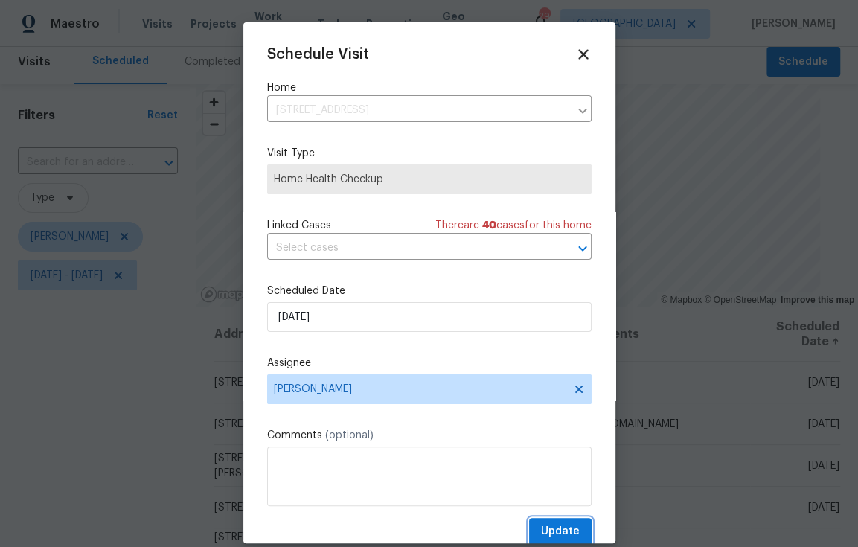
click at [546, 528] on span "Update" at bounding box center [560, 531] width 39 height 19
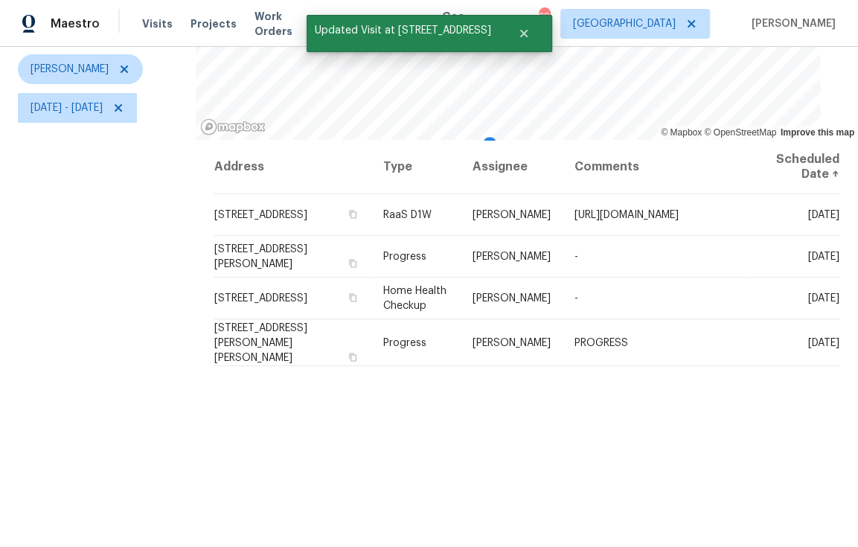
scroll to position [215, 0]
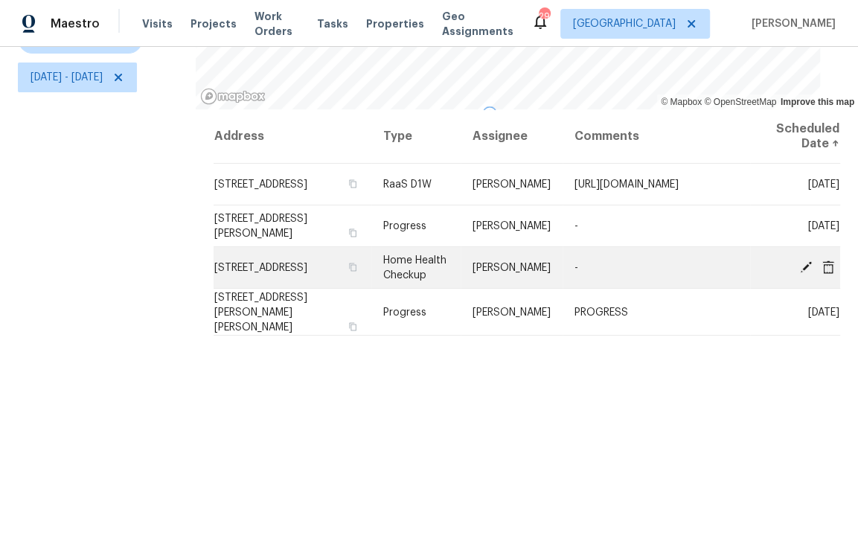
click at [799, 269] on icon at bounding box center [805, 266] width 13 height 13
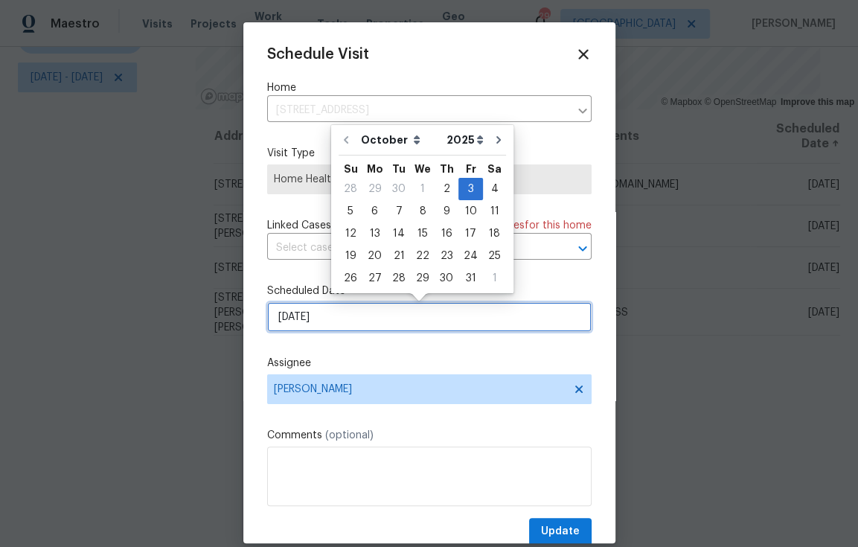
click at [345, 321] on input "10/3/2025" at bounding box center [429, 317] width 325 height 30
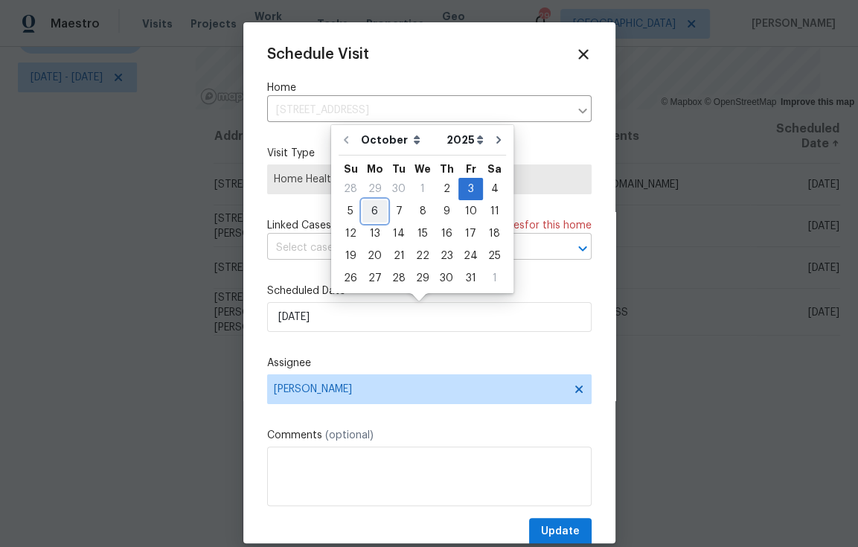
drag, startPoint x: 372, startPoint y: 214, endPoint x: 394, endPoint y: 243, distance: 36.2
click at [372, 214] on div "6" at bounding box center [374, 211] width 25 height 21
type input "10/6/2025"
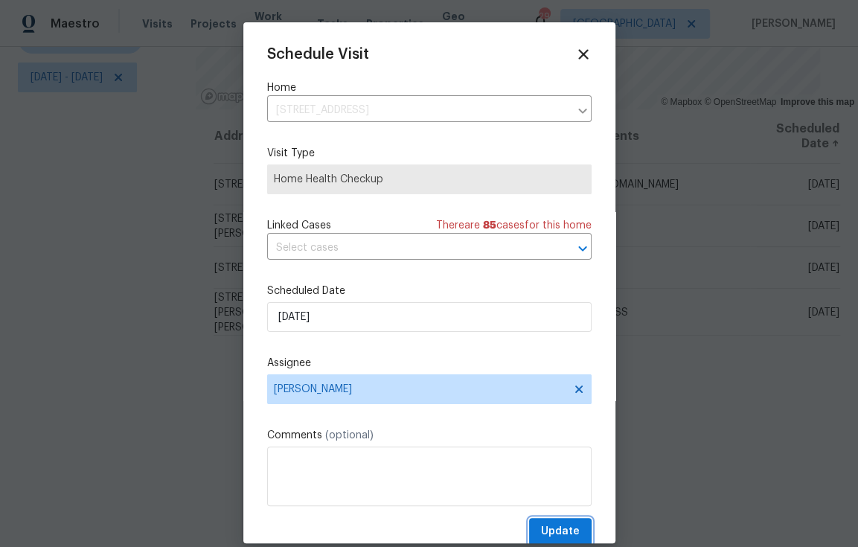
click at [543, 529] on span "Update" at bounding box center [560, 531] width 39 height 19
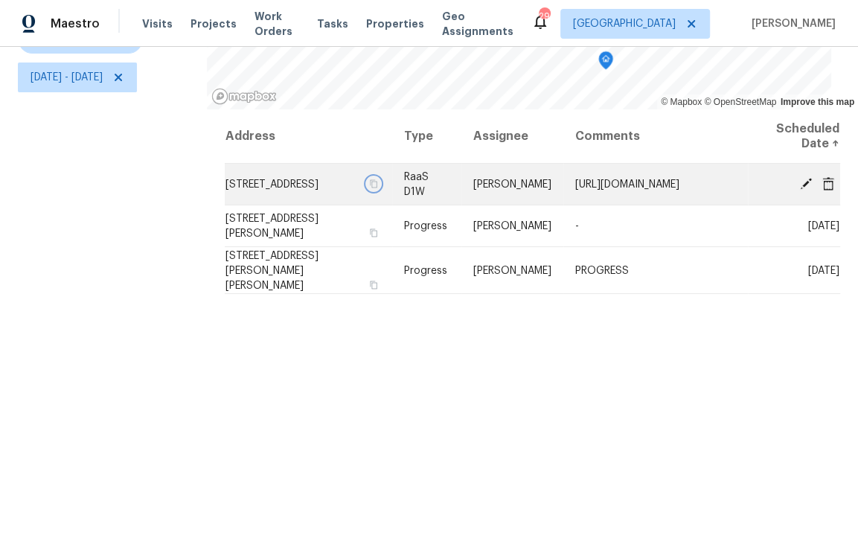
click at [370, 185] on icon "button" at bounding box center [373, 183] width 7 height 8
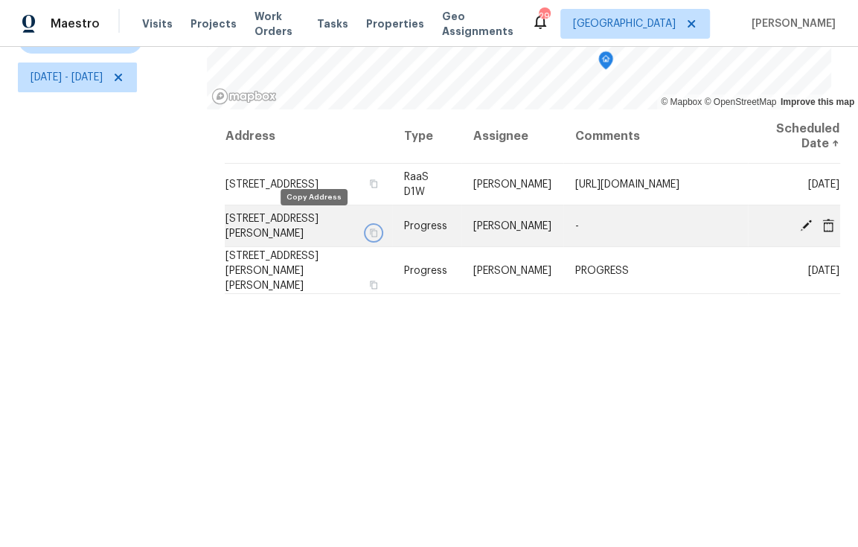
click at [369, 228] on icon "button" at bounding box center [373, 232] width 9 height 9
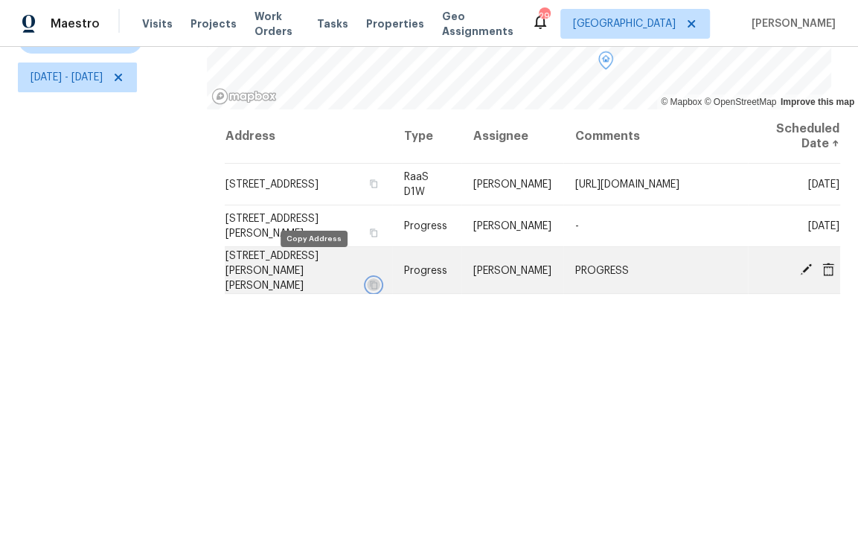
click at [370, 281] on icon "button" at bounding box center [373, 285] width 7 height 8
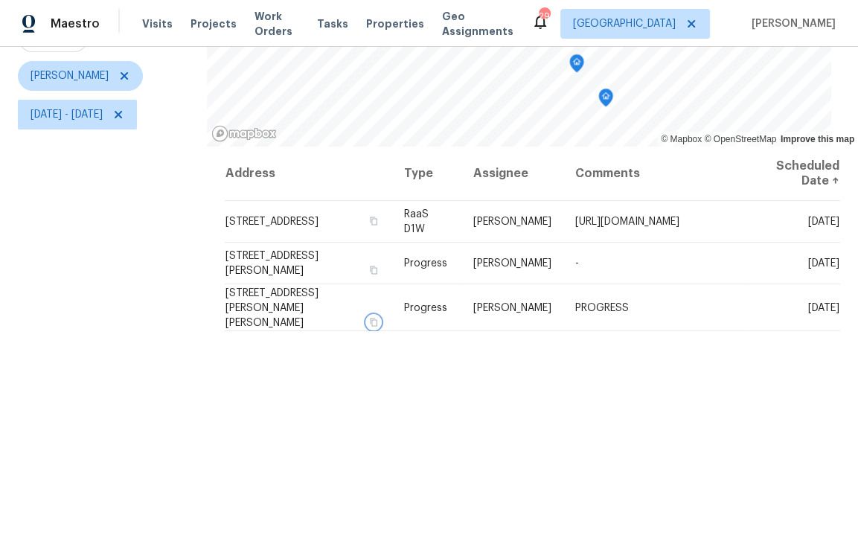
scroll to position [0, 0]
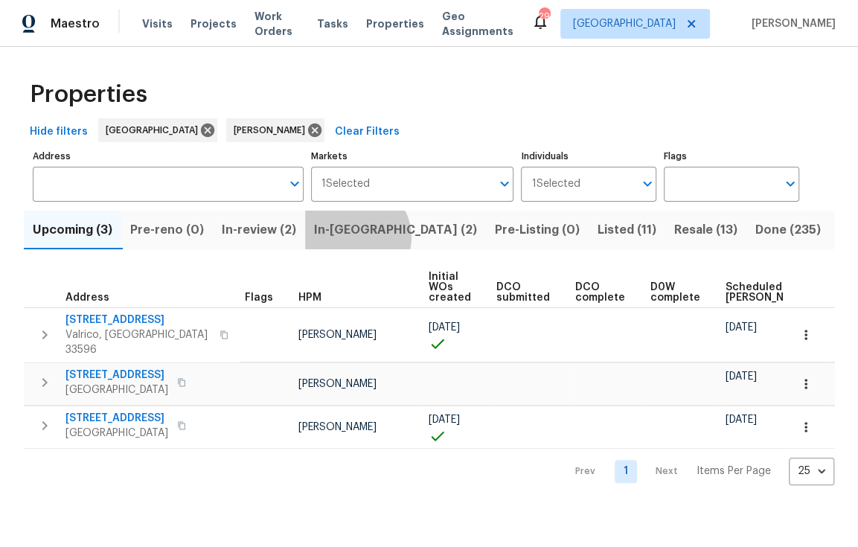
click at [354, 238] on span "In-reno (2)" at bounding box center [395, 230] width 163 height 21
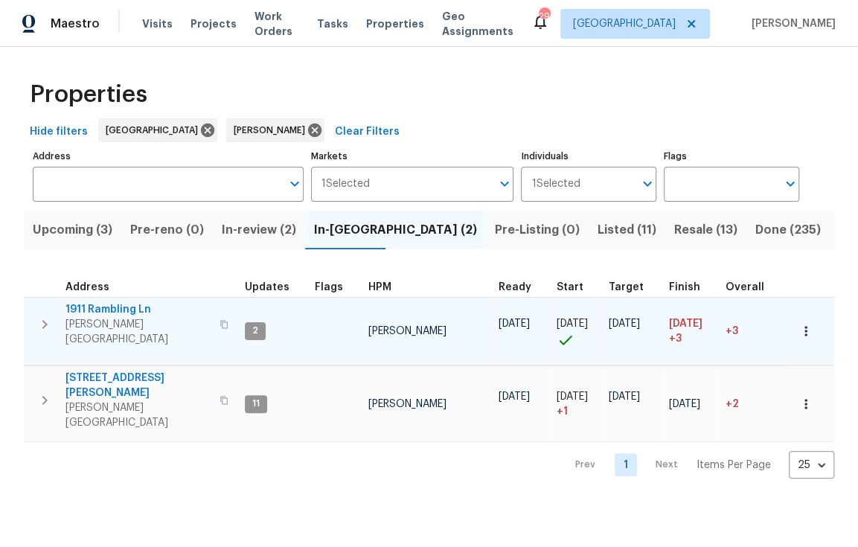
click at [220, 320] on icon "button" at bounding box center [224, 324] width 9 height 9
click at [131, 310] on span "1911 Rambling Ln" at bounding box center [137, 309] width 145 height 15
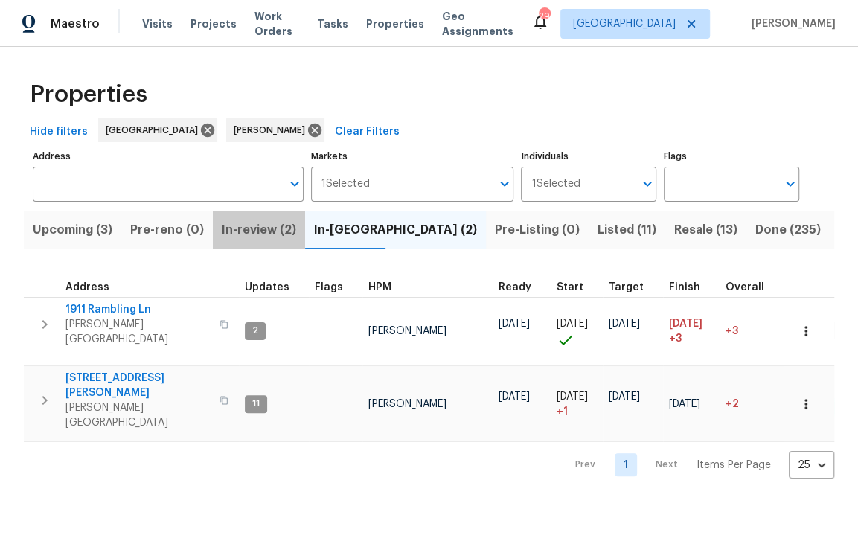
click at [278, 234] on span "In-review (2)" at bounding box center [259, 230] width 74 height 21
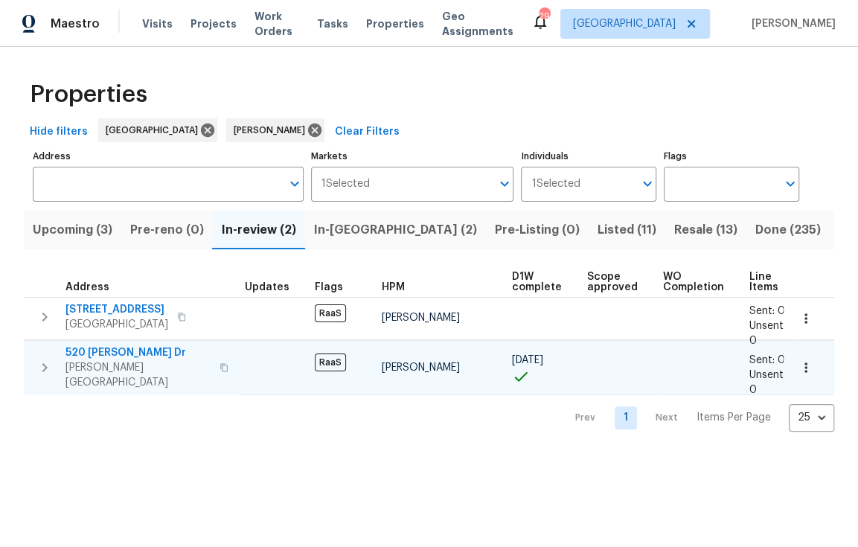
click at [220, 363] on icon "button" at bounding box center [224, 367] width 9 height 9
click at [107, 355] on span "520 Donna Dr" at bounding box center [137, 352] width 145 height 15
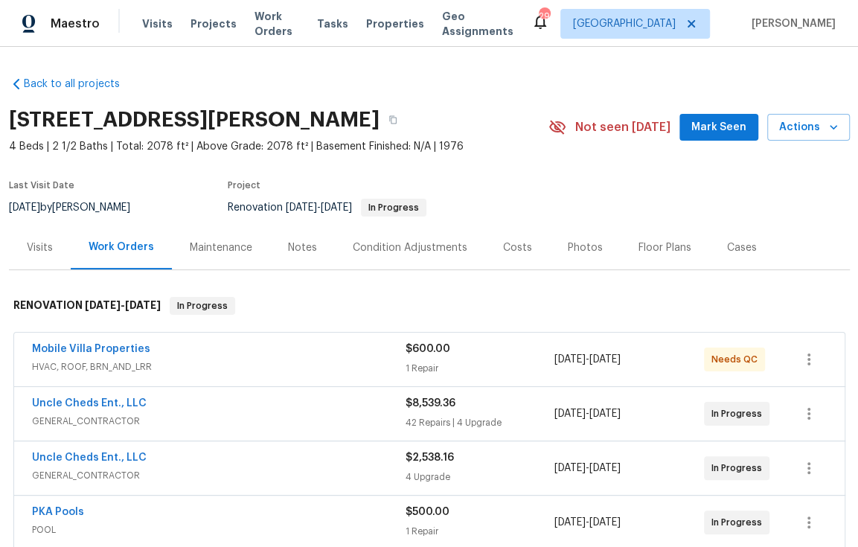
click at [290, 357] on div "Mobile Villa Properties" at bounding box center [219, 351] width 374 height 18
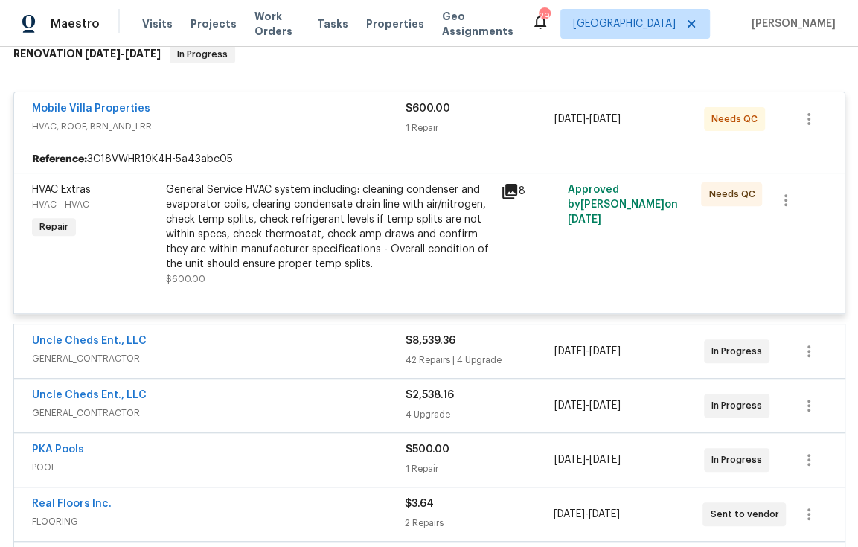
scroll to position [255, 0]
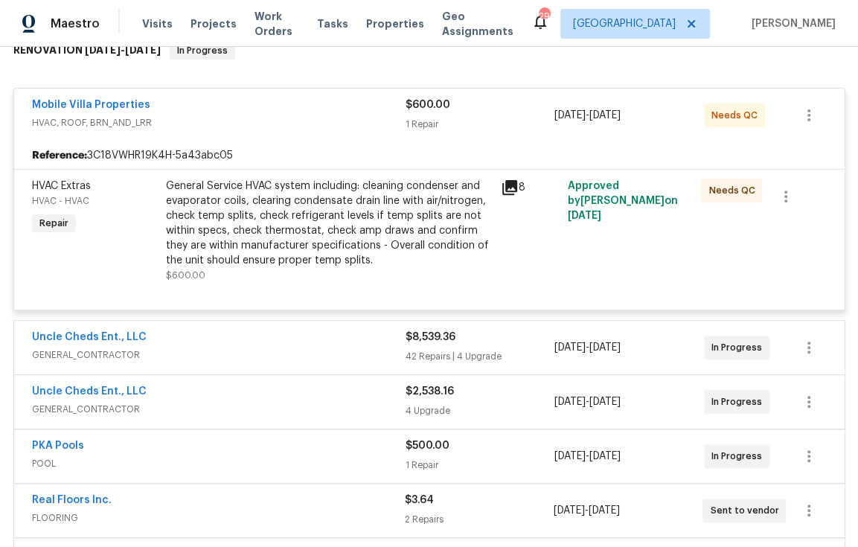
click at [279, 260] on div "General Service HVAC system including: cleaning condenser and evaporator coils,…" at bounding box center [329, 223] width 326 height 89
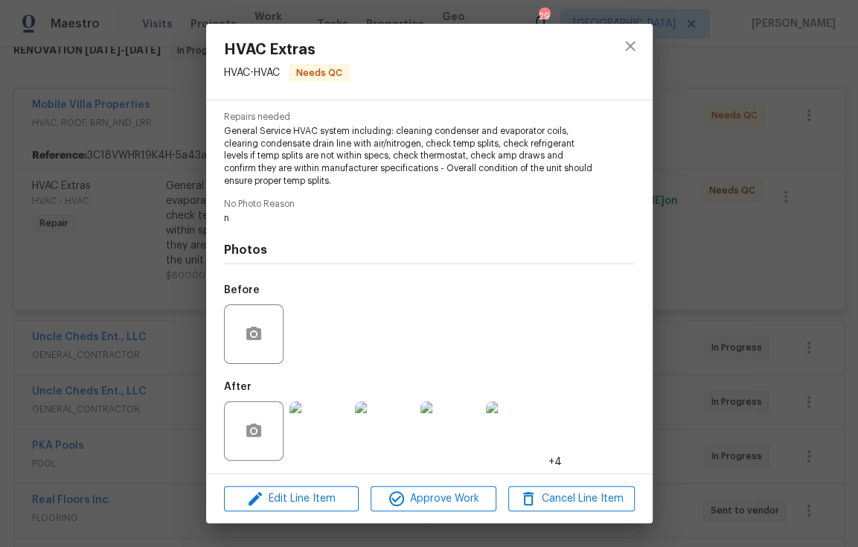
scroll to position [150, 0]
click at [636, 43] on icon "close" at bounding box center [630, 46] width 18 height 18
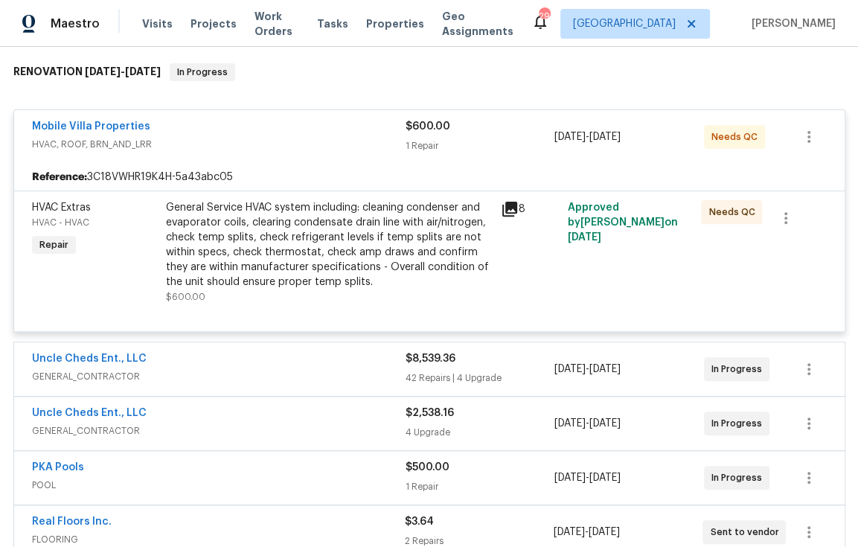
scroll to position [231, 0]
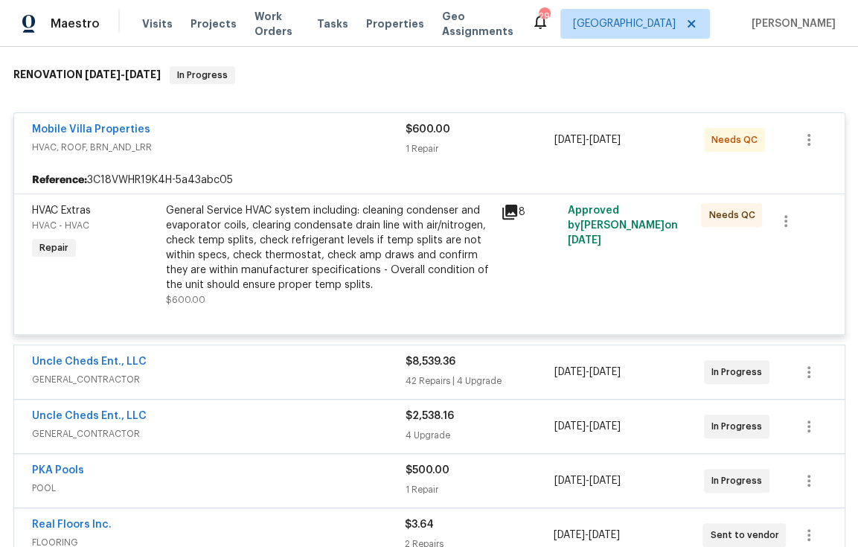
click at [275, 255] on div "General Service HVAC system including: cleaning condenser and evaporator coils,…" at bounding box center [329, 247] width 326 height 89
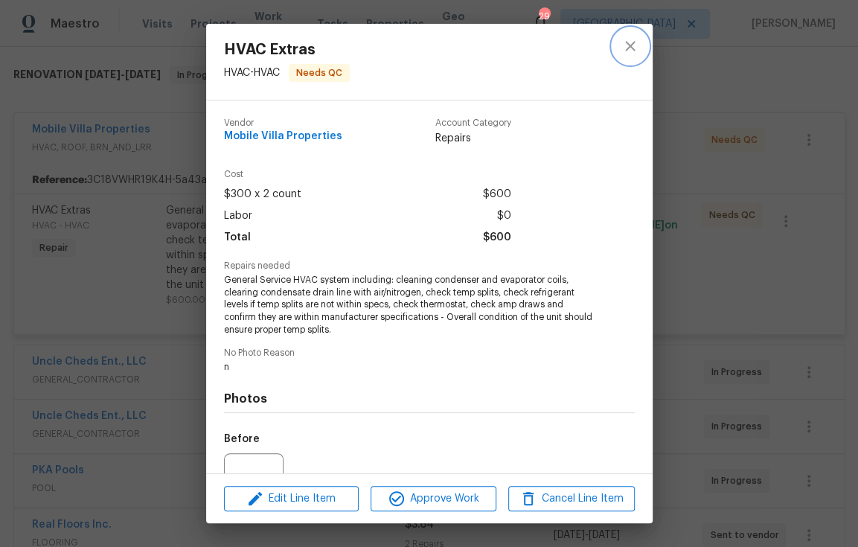
click at [633, 41] on icon "close" at bounding box center [630, 46] width 18 height 18
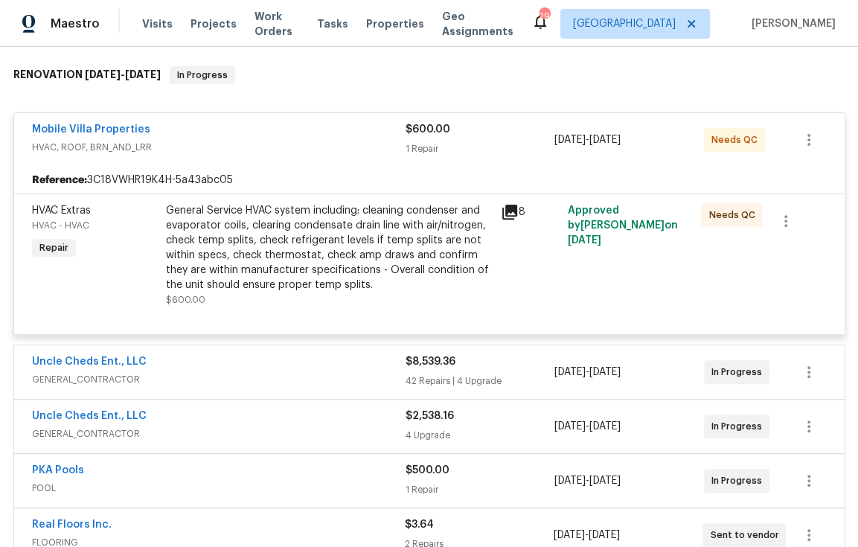
click at [283, 253] on div "General Service HVAC system including: cleaning condenser and evaporator coils,…" at bounding box center [329, 247] width 326 height 89
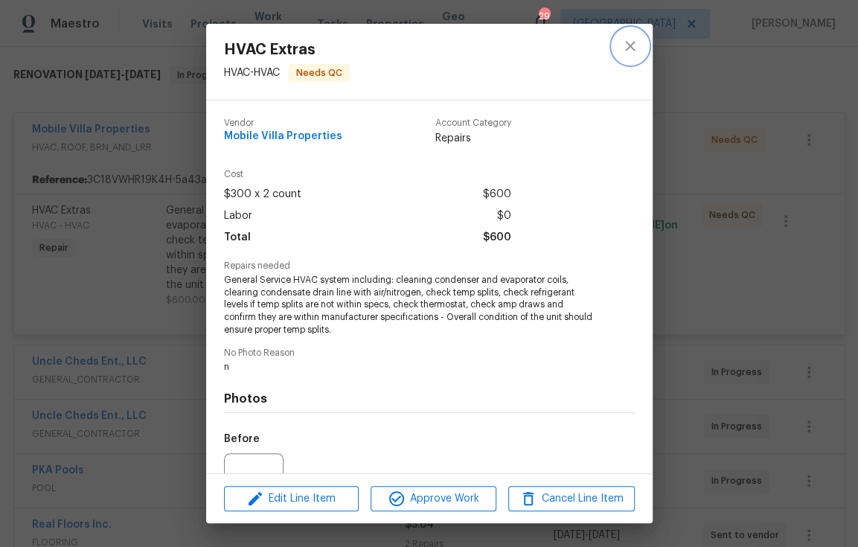
click at [641, 48] on button "close" at bounding box center [631, 46] width 36 height 36
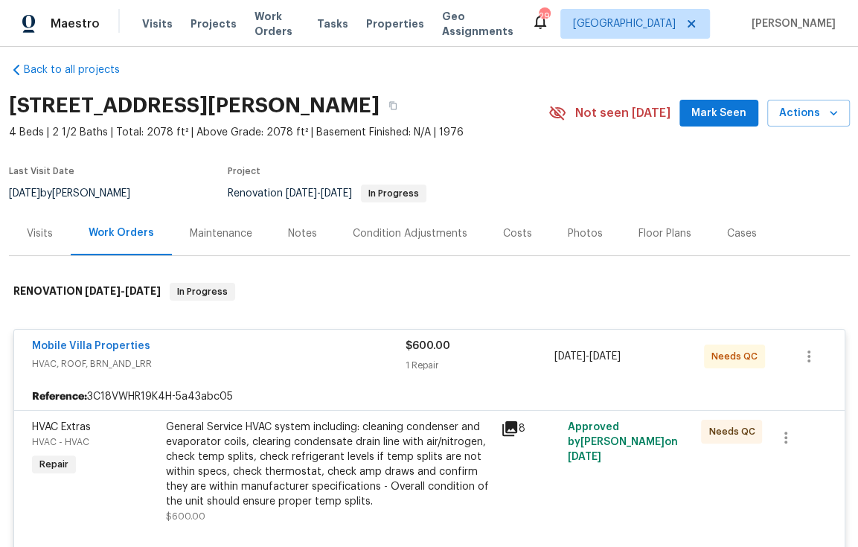
scroll to position [0, 0]
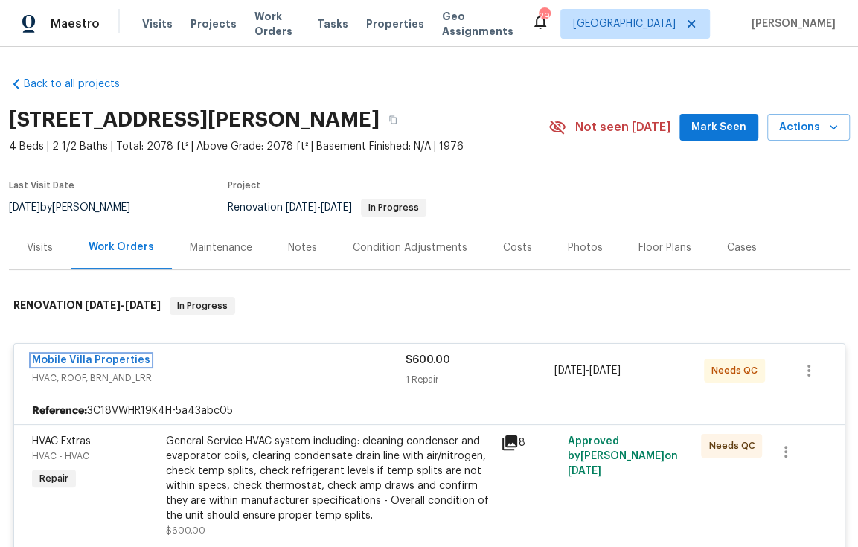
drag, startPoint x: 127, startPoint y: 357, endPoint x: 170, endPoint y: 351, distance: 42.9
click at [127, 357] on link "Mobile Villa Properties" at bounding box center [91, 360] width 118 height 10
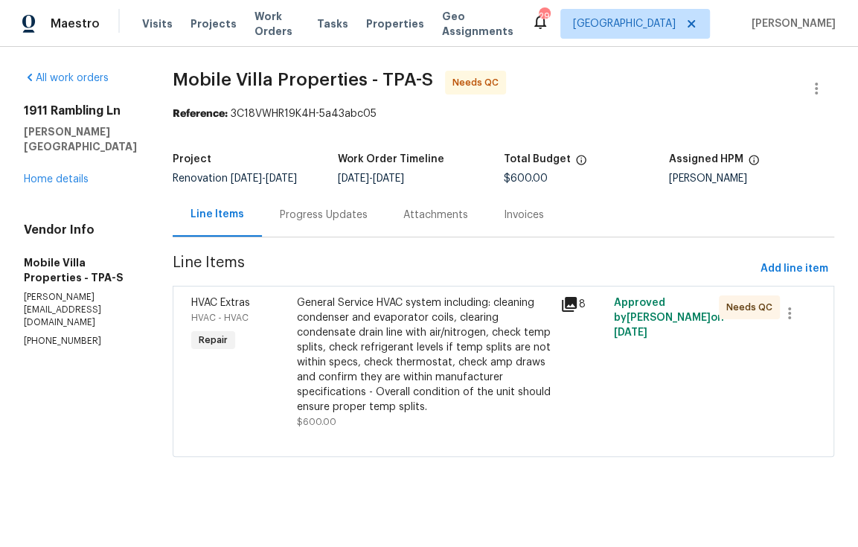
click at [300, 212] on div "Progress Updates" at bounding box center [324, 215] width 88 height 15
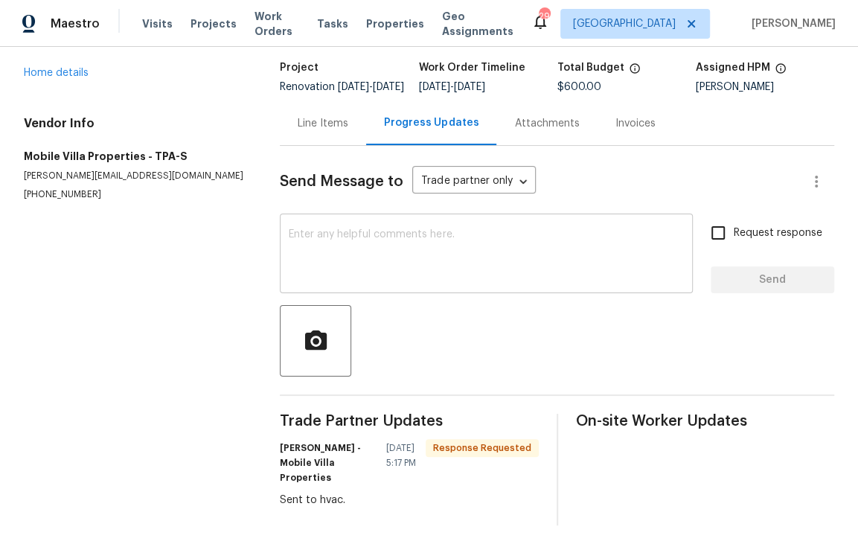
scroll to position [86, 0]
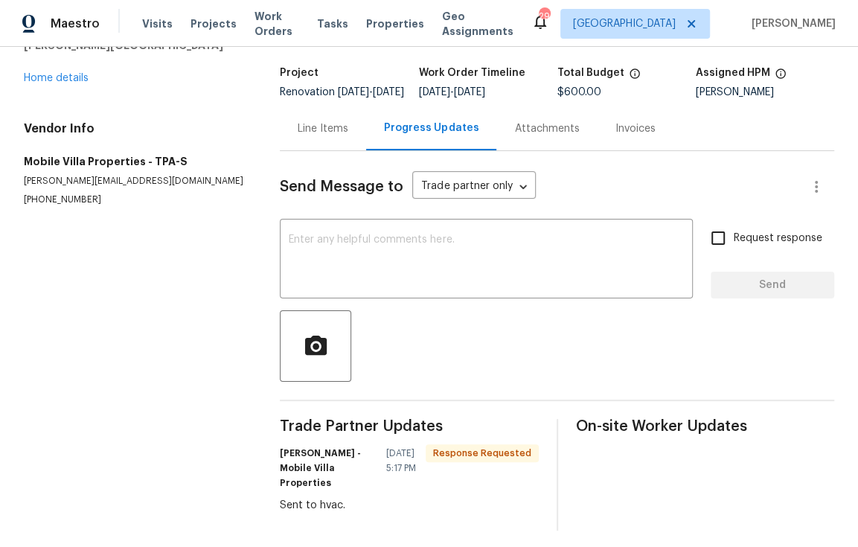
click at [329, 136] on div "Line Items" at bounding box center [323, 128] width 51 height 15
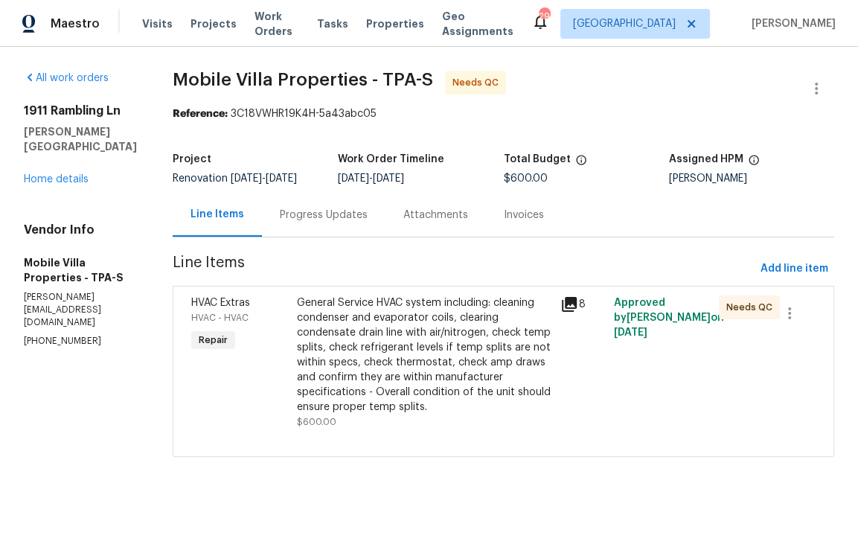
click at [410, 357] on div "General Service HVAC system including: cleaning condenser and evaporator coils,…" at bounding box center [424, 354] width 255 height 119
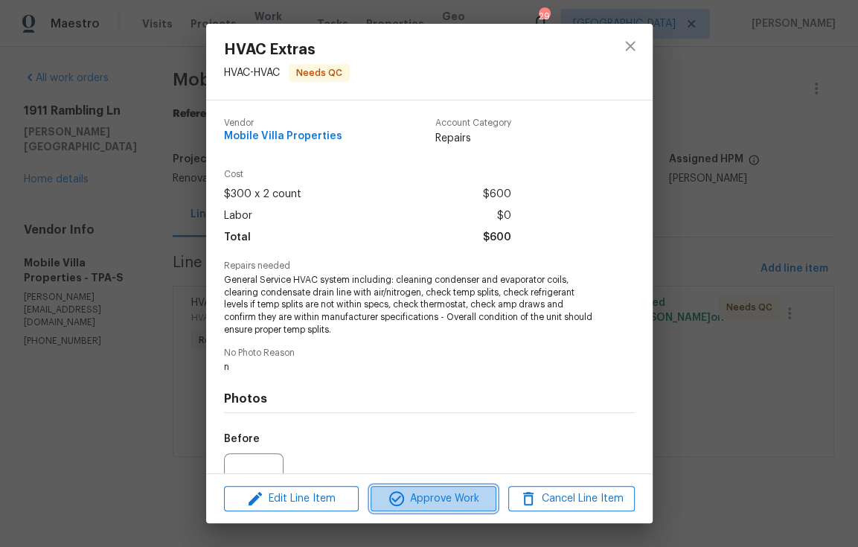
click at [441, 490] on span "Approve Work" at bounding box center [433, 499] width 117 height 19
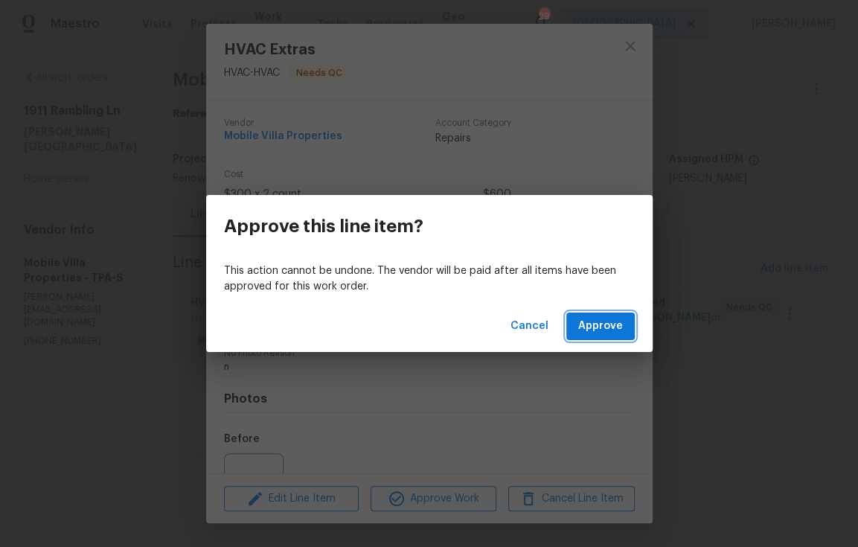
click at [595, 320] on span "Approve" at bounding box center [600, 326] width 45 height 19
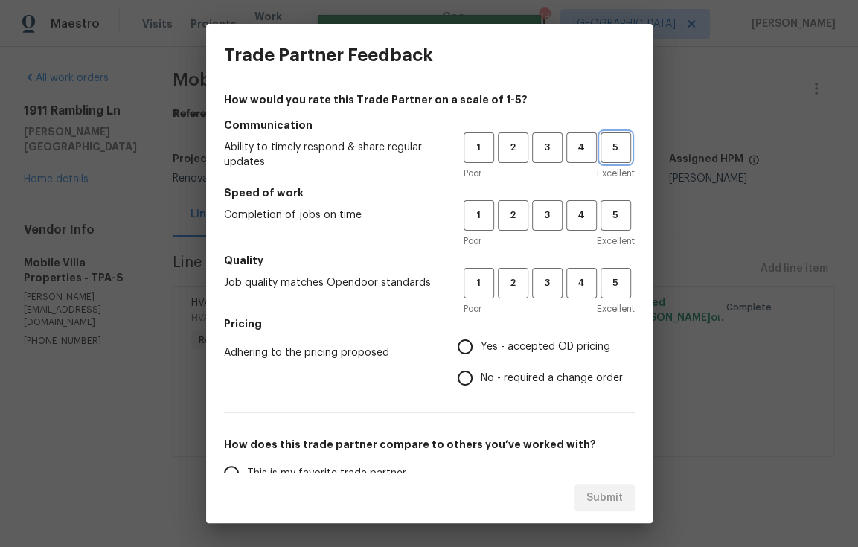
click at [610, 143] on span "5" at bounding box center [616, 147] width 28 height 17
click at [569, 224] on button "4" at bounding box center [581, 215] width 31 height 31
click at [604, 286] on span "5" at bounding box center [616, 283] width 28 height 17
drag, startPoint x: 520, startPoint y: 350, endPoint x: 505, endPoint y: 354, distance: 16.3
click at [520, 350] on span "Yes - accepted OD pricing" at bounding box center [546, 347] width 130 height 16
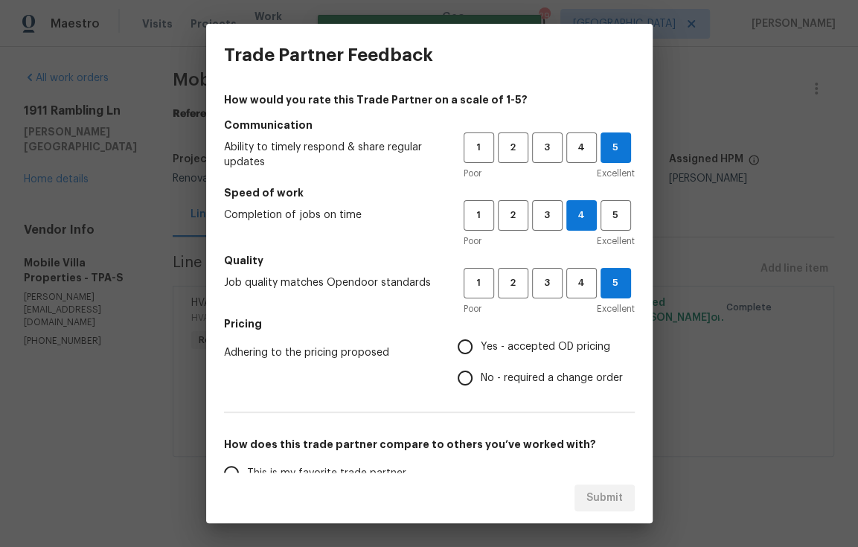
click at [481, 350] on input "Yes - accepted OD pricing" at bounding box center [465, 346] width 31 height 31
radio input "true"
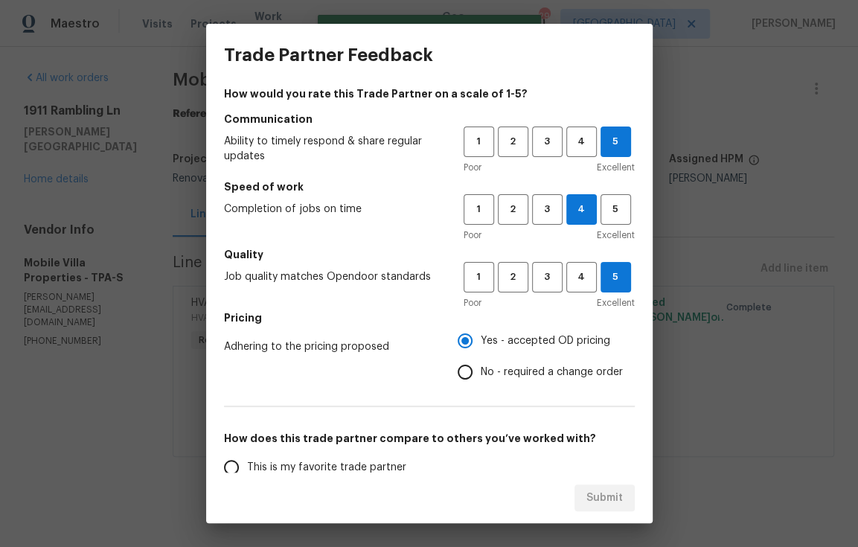
scroll to position [28, 0]
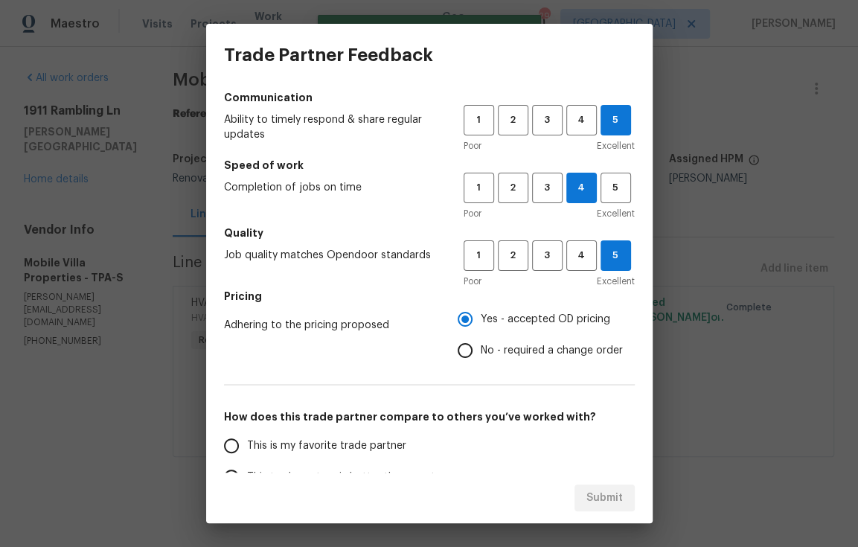
drag, startPoint x: 252, startPoint y: 442, endPoint x: 277, endPoint y: 450, distance: 25.9
click at [253, 442] on span "This is my favorite trade partner" at bounding box center [326, 446] width 159 height 16
click at [247, 442] on input "This is my favorite trade partner" at bounding box center [231, 445] width 31 height 31
click at [590, 492] on span "Submit" at bounding box center [604, 498] width 36 height 19
radio input "true"
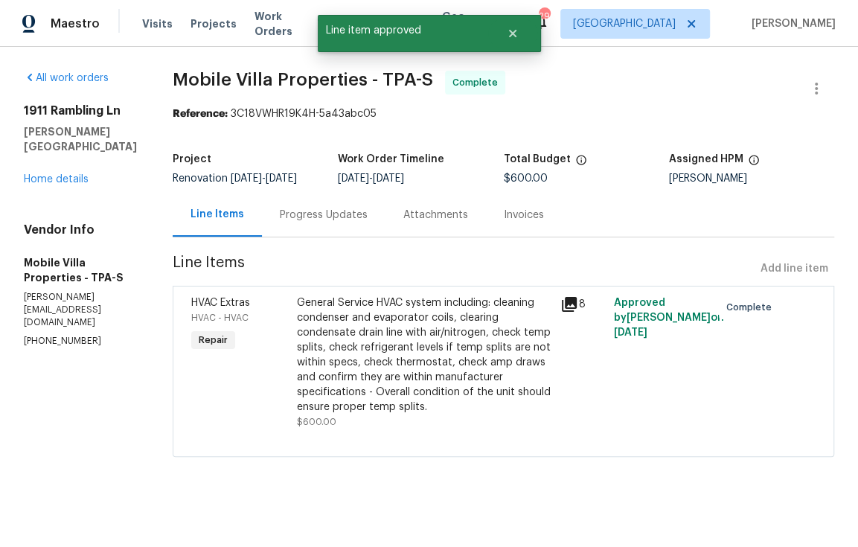
radio input "false"
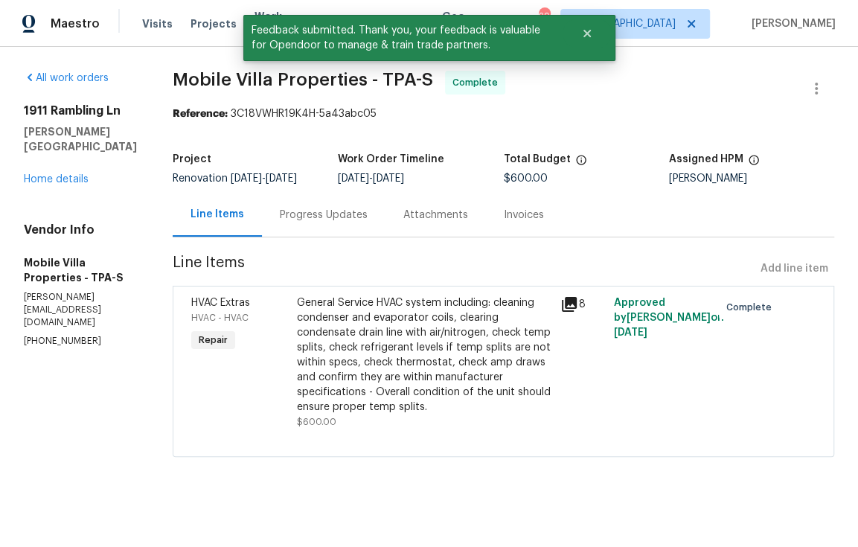
click at [65, 187] on div "1911 Rambling Ln Brandon, FL 33510 Home details" at bounding box center [80, 144] width 113 height 83
click at [63, 185] on link "Home details" at bounding box center [56, 179] width 65 height 10
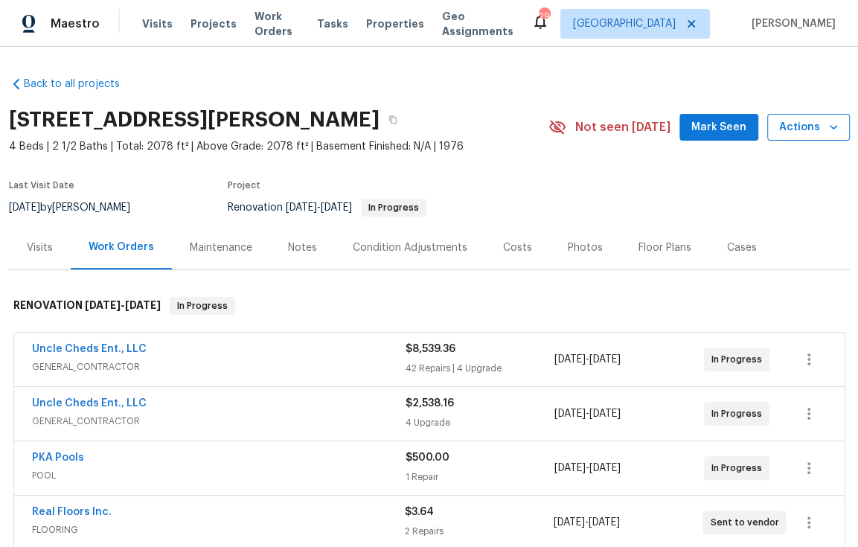
click at [793, 127] on span "Actions" at bounding box center [808, 127] width 59 height 19
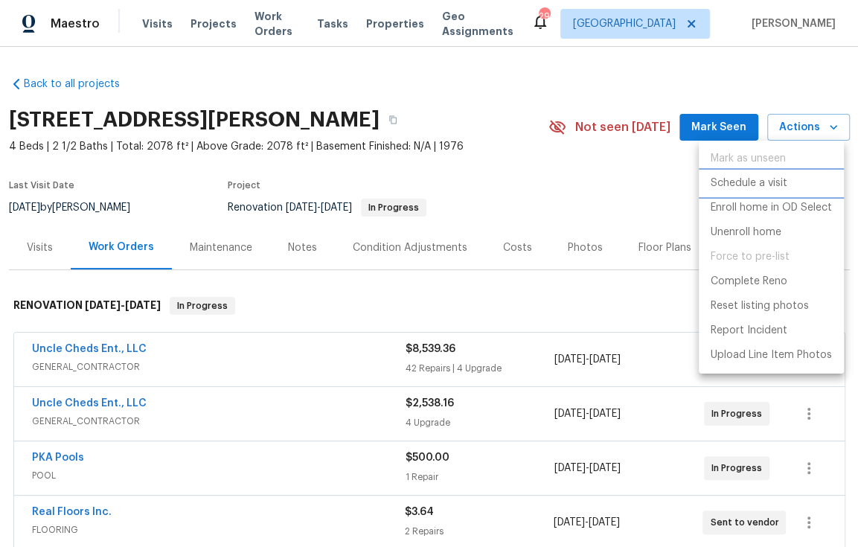
click at [764, 183] on p "Schedule a visit" at bounding box center [749, 184] width 77 height 16
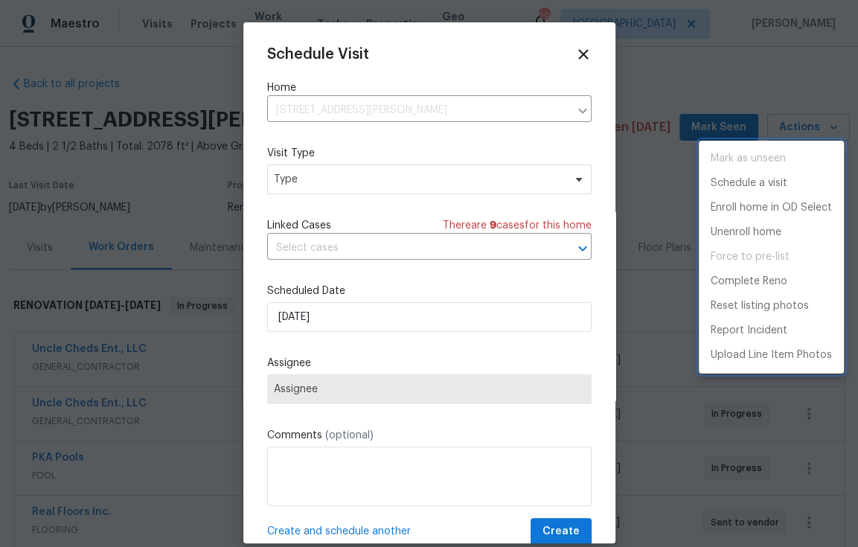
click at [426, 181] on div at bounding box center [429, 273] width 858 height 547
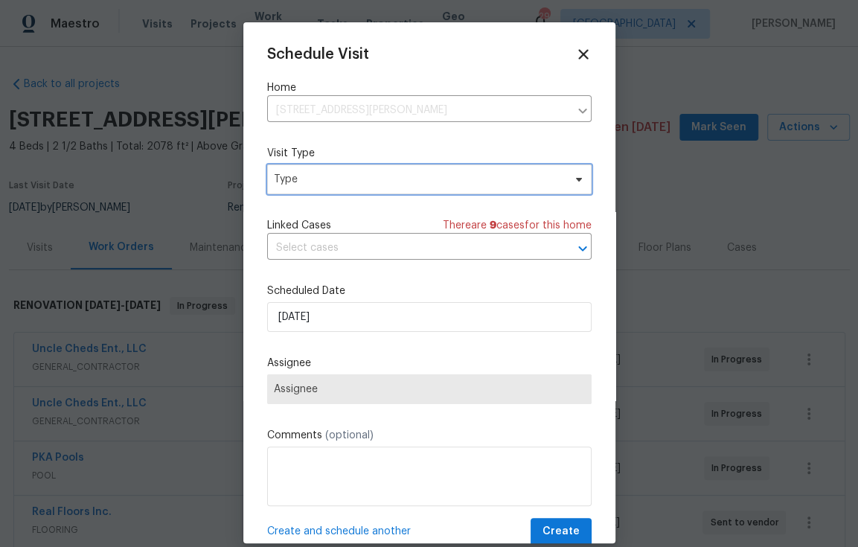
click at [426, 181] on span "Type" at bounding box center [419, 179] width 290 height 15
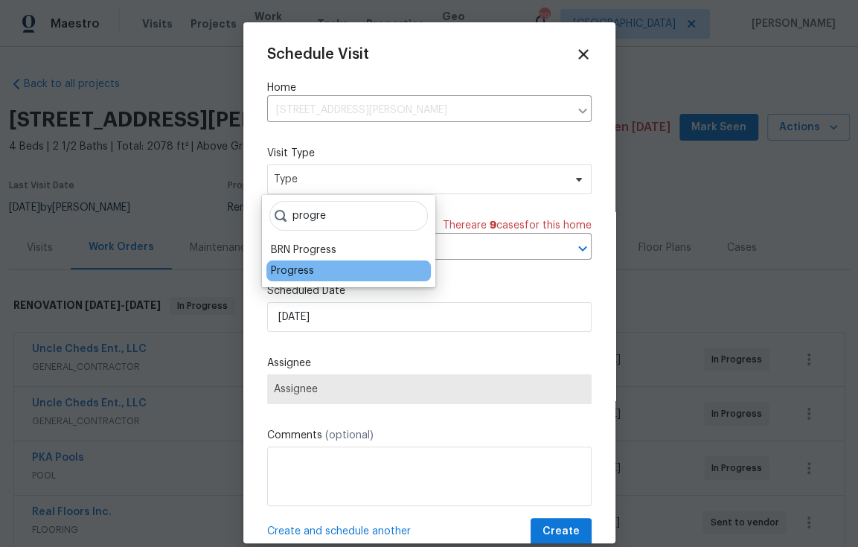
type input "progre"
click at [325, 272] on div "Progress" at bounding box center [348, 270] width 164 height 21
click at [303, 269] on div "Progress" at bounding box center [292, 270] width 43 height 15
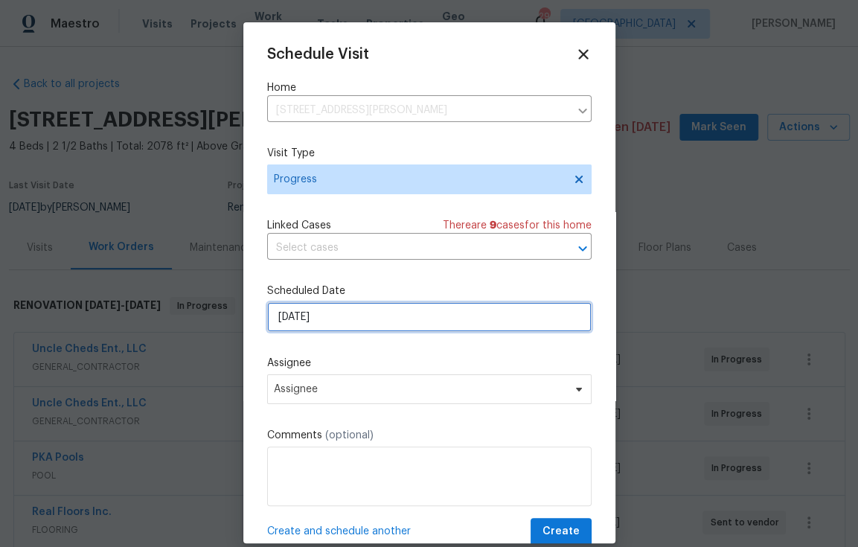
click at [397, 328] on input "[DATE]" at bounding box center [429, 317] width 325 height 30
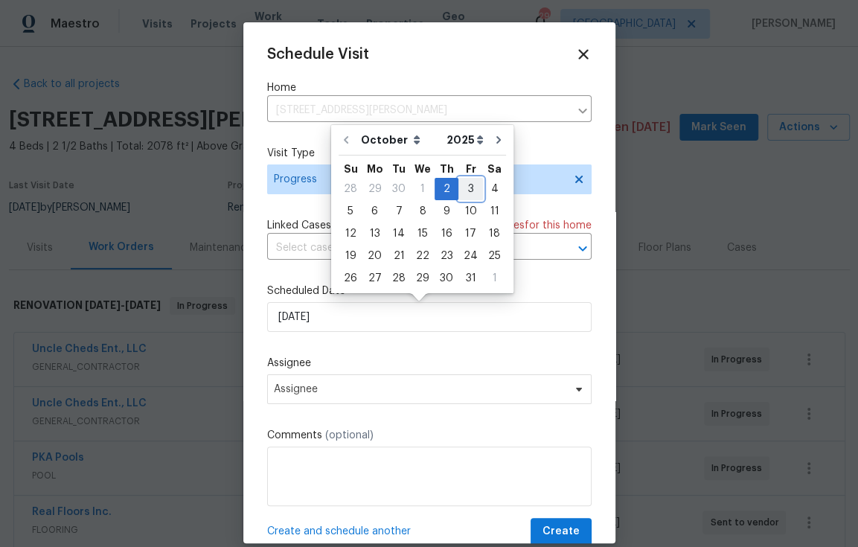
click at [464, 191] on div "3" at bounding box center [470, 189] width 25 height 21
type input "[DATE]"
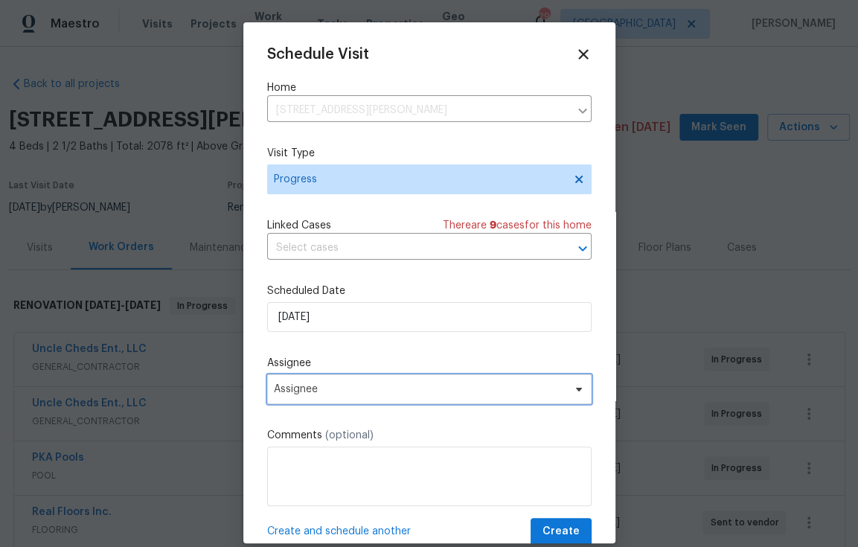
click at [354, 394] on span "Assignee" at bounding box center [420, 389] width 292 height 12
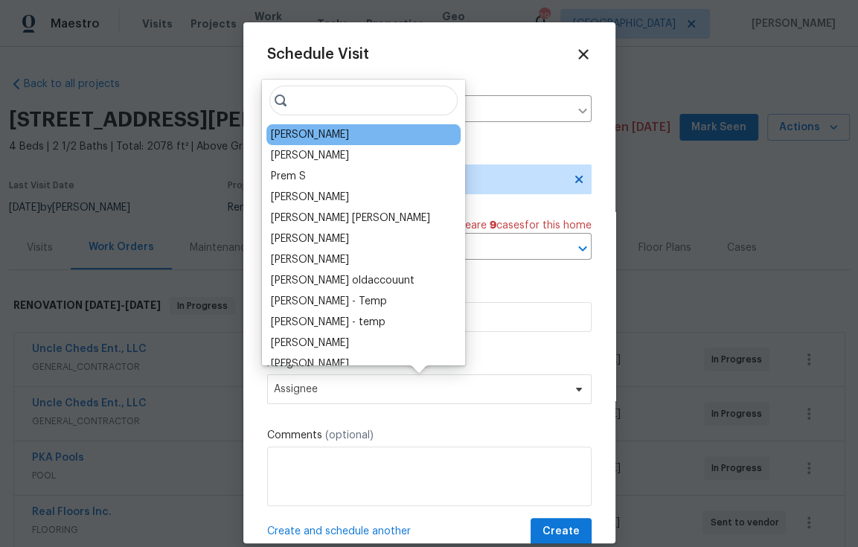
click at [307, 136] on div "[PERSON_NAME]" at bounding box center [310, 134] width 78 height 15
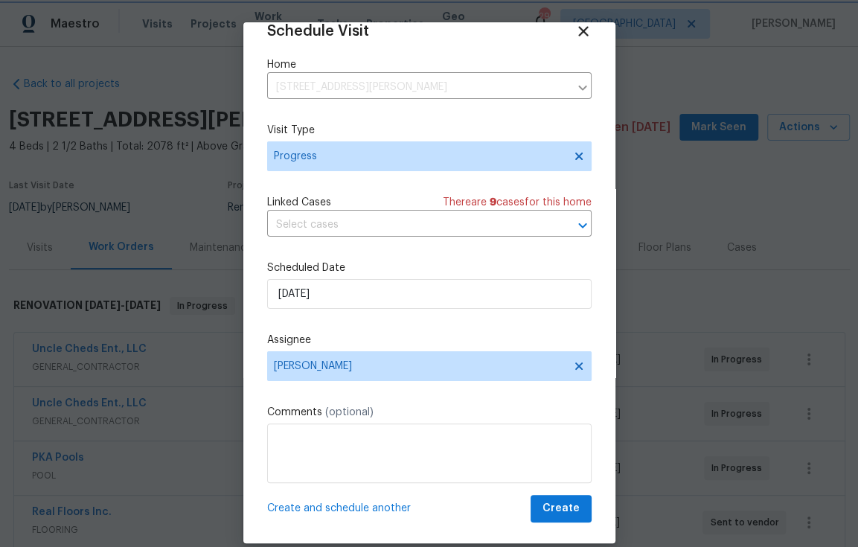
scroll to position [28, 0]
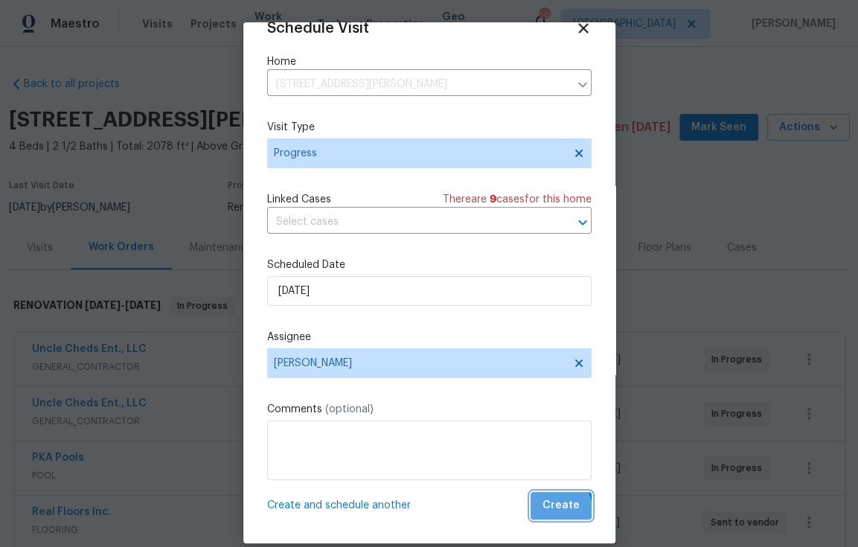
click at [543, 510] on span "Create" at bounding box center [561, 505] width 37 height 19
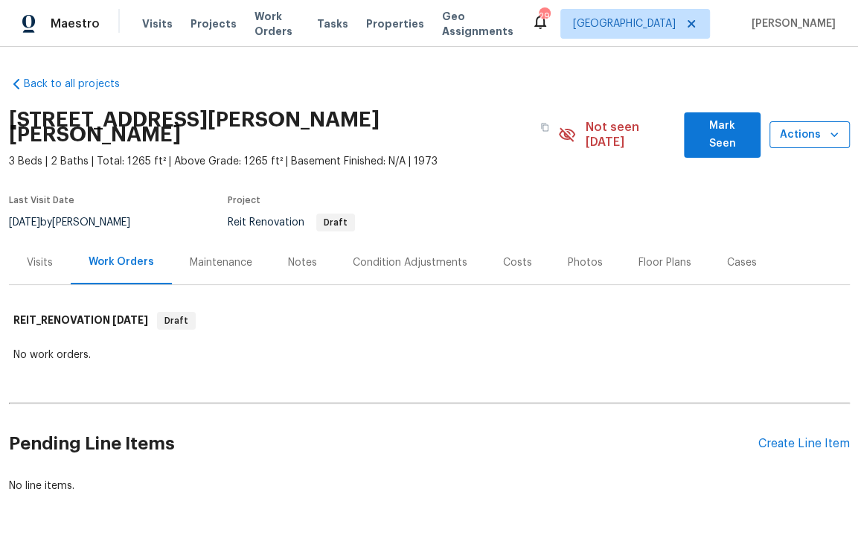
click at [827, 132] on icon "button" at bounding box center [834, 134] width 15 height 15
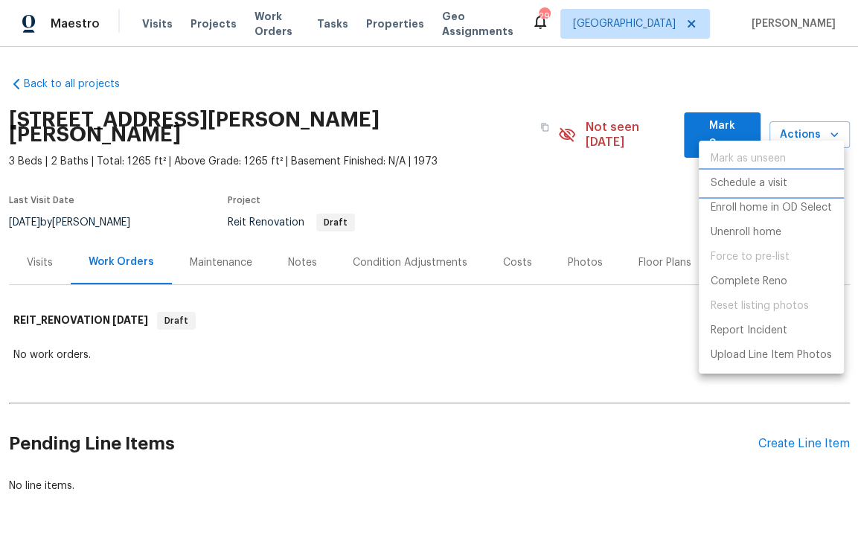
click at [777, 182] on p "Schedule a visit" at bounding box center [749, 184] width 77 height 16
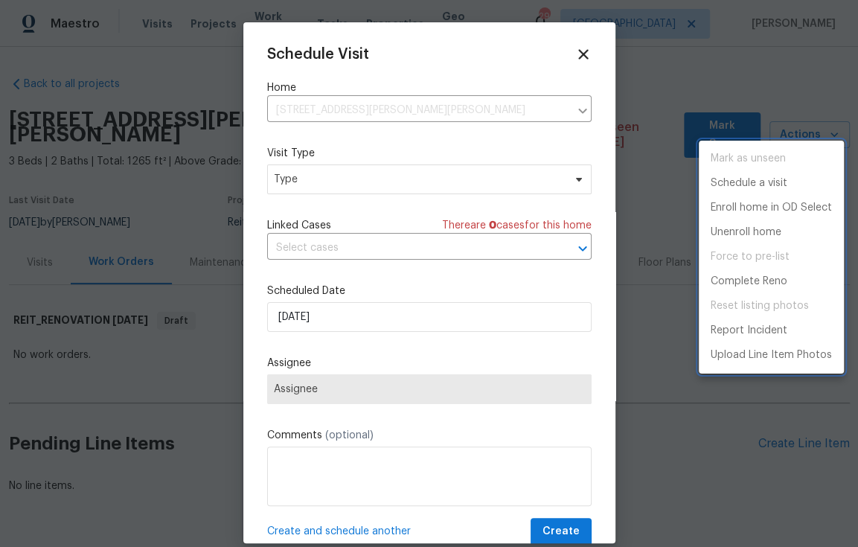
click at [325, 476] on div at bounding box center [429, 273] width 858 height 547
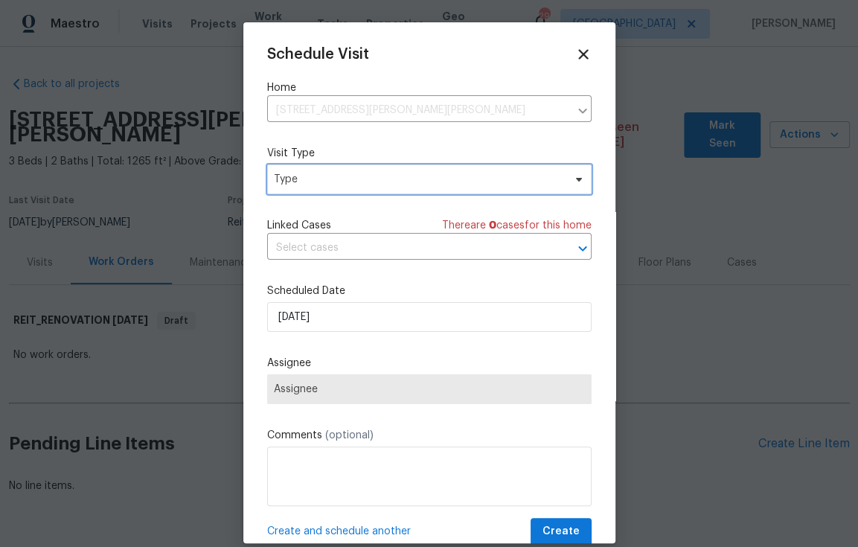
click at [348, 170] on span "Type" at bounding box center [429, 179] width 325 height 30
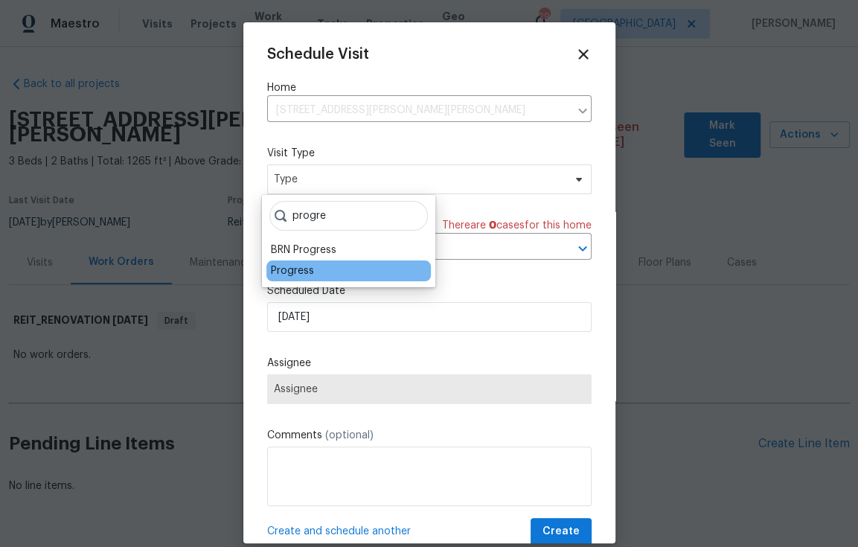
type input "progre"
click at [340, 274] on div "Progress" at bounding box center [348, 270] width 164 height 21
click at [314, 272] on div "Progress" at bounding box center [348, 270] width 164 height 21
click at [307, 271] on div "Progress" at bounding box center [292, 270] width 43 height 15
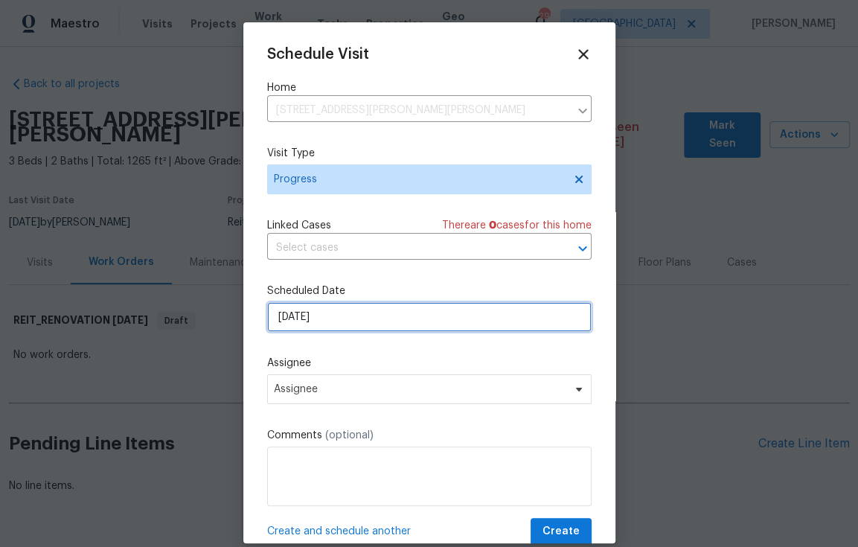
click at [389, 322] on input "10/2/2025" at bounding box center [429, 317] width 325 height 30
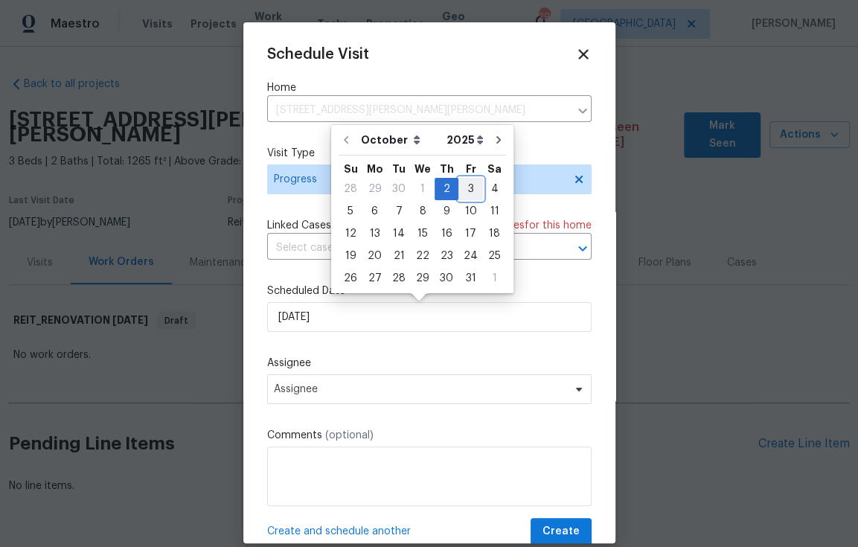
click at [468, 185] on div "3" at bounding box center [470, 189] width 25 height 21
type input "10/3/2025"
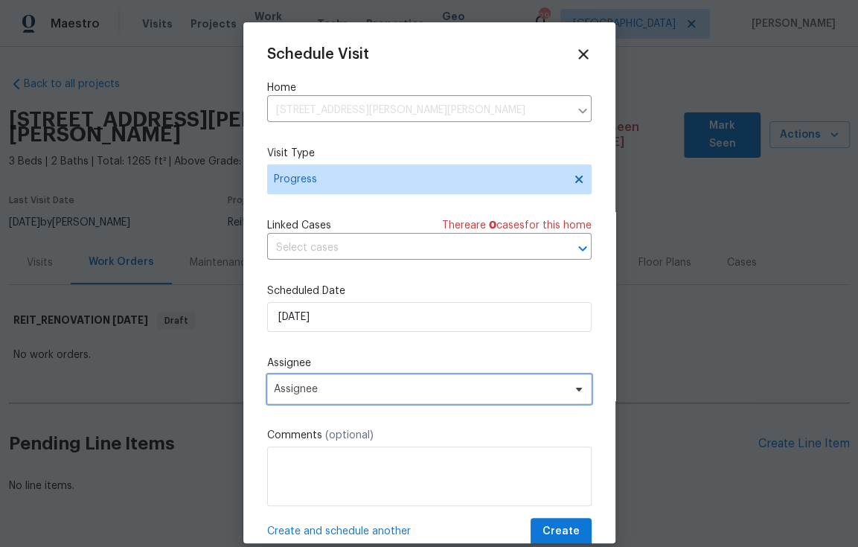
click at [396, 390] on span "Assignee" at bounding box center [420, 389] width 292 height 12
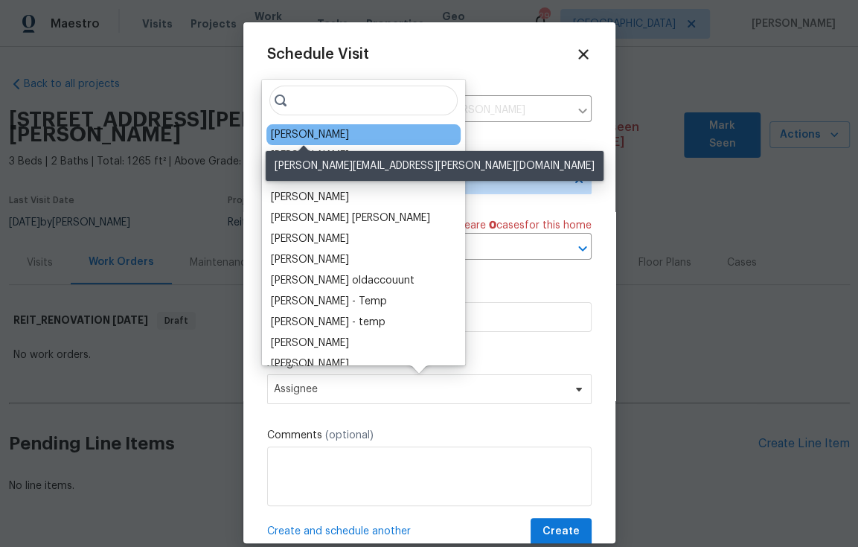
click at [331, 129] on div "[PERSON_NAME]" at bounding box center [310, 134] width 78 height 15
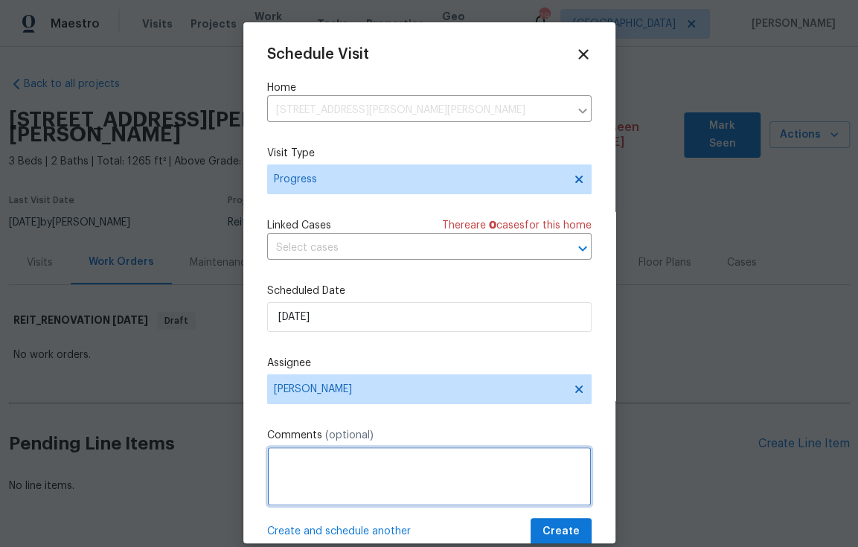
click at [368, 470] on textarea at bounding box center [429, 477] width 325 height 60
type textarea "Get Pics with email"
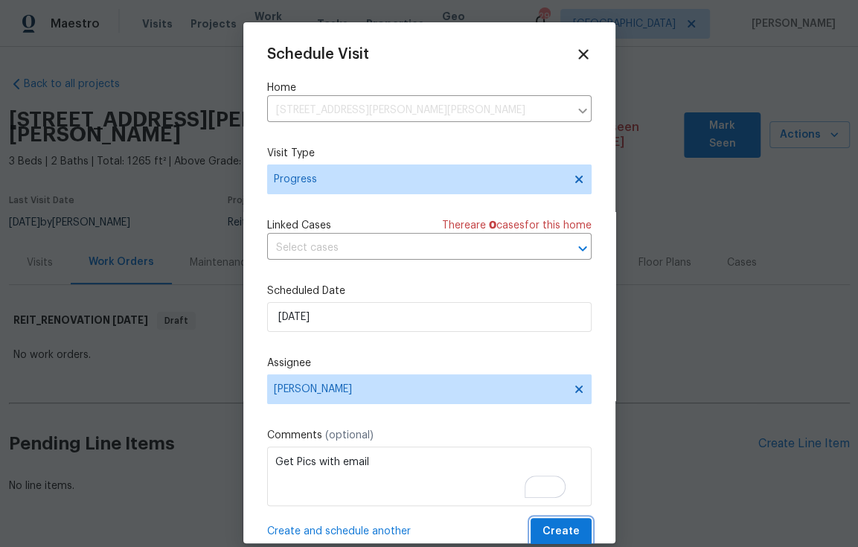
click at [554, 535] on span "Create" at bounding box center [561, 531] width 37 height 19
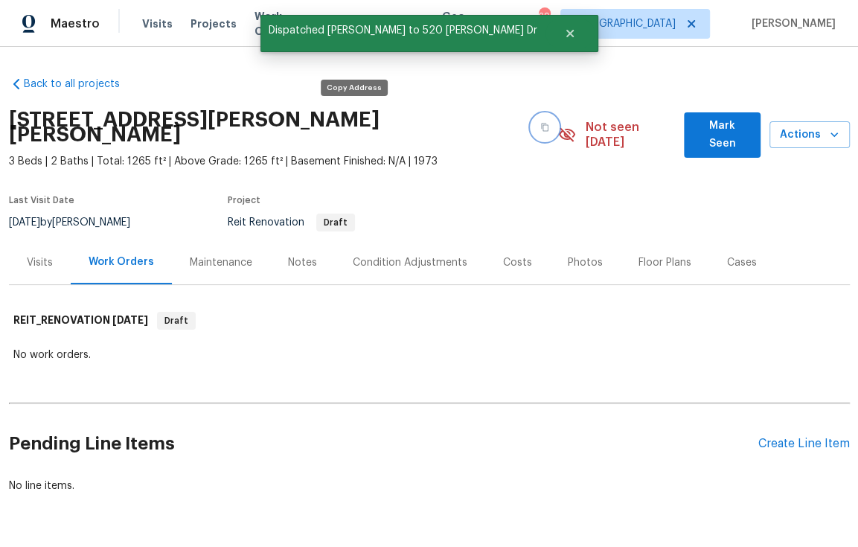
click at [540, 123] on icon "button" at bounding box center [544, 127] width 9 height 9
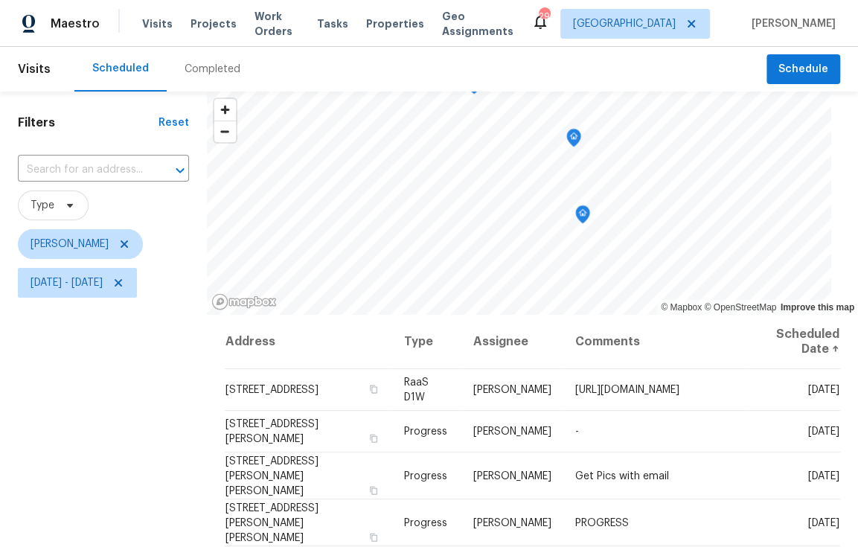
click at [578, 214] on icon "Map marker" at bounding box center [582, 214] width 13 height 17
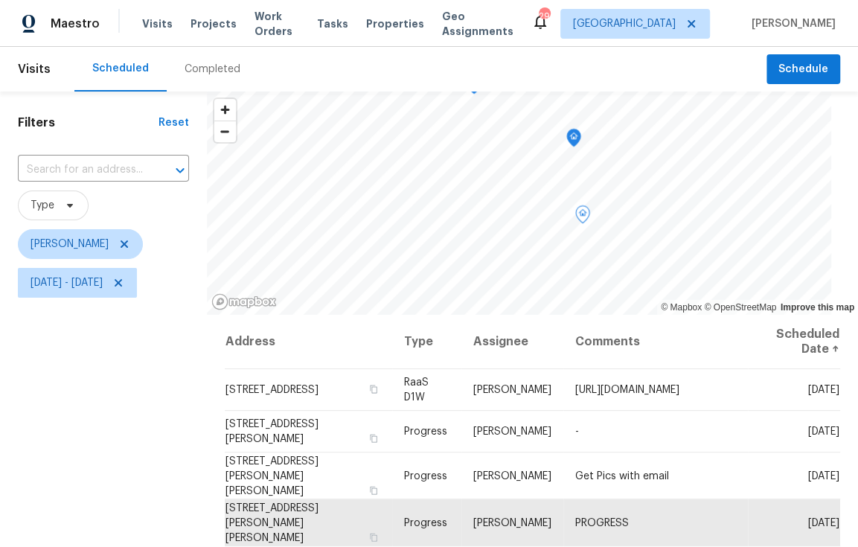
click at [567, 137] on icon "Map marker" at bounding box center [573, 138] width 13 height 17
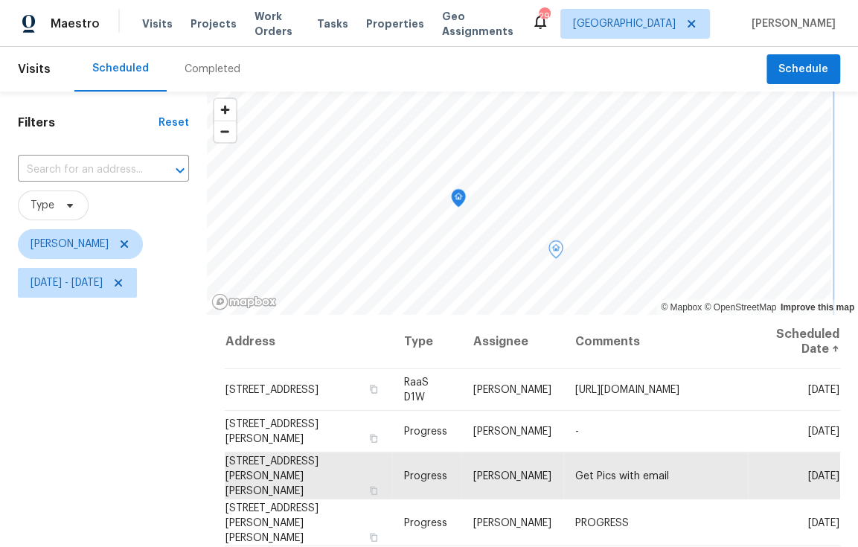
click at [452, 200] on icon "Map marker" at bounding box center [458, 198] width 13 height 17
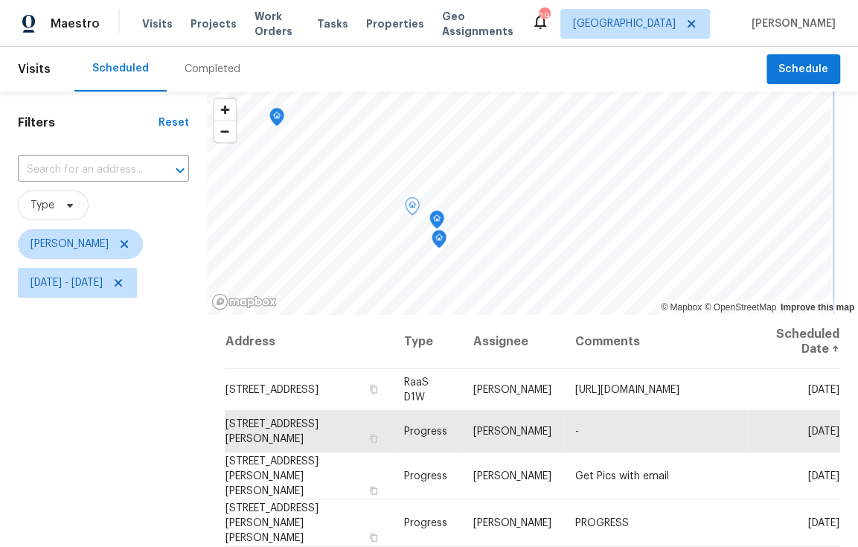
click at [270, 116] on icon "Map marker" at bounding box center [276, 117] width 13 height 17
